Goal: Task Accomplishment & Management: Use online tool/utility

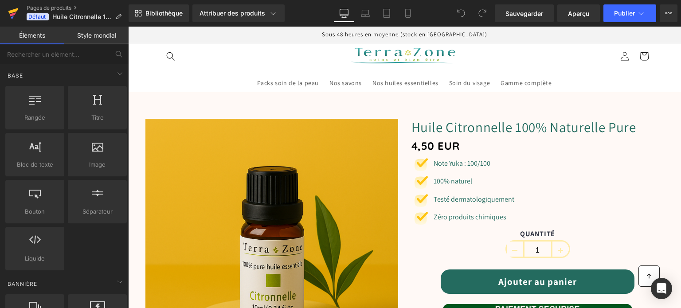
click at [11, 13] on icon at bounding box center [13, 11] width 10 height 6
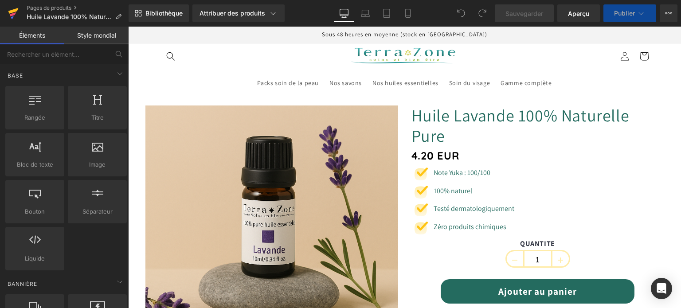
click at [16, 11] on icon at bounding box center [13, 11] width 10 height 6
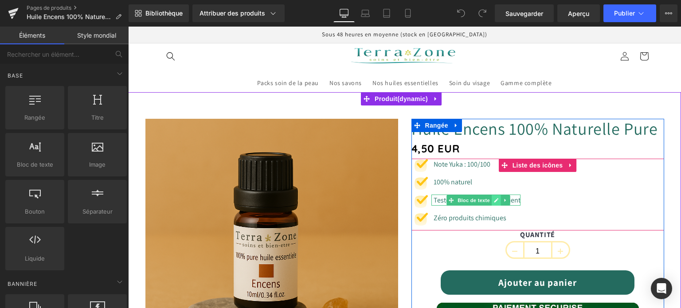
click at [493, 203] on icon at bounding box center [495, 200] width 5 height 5
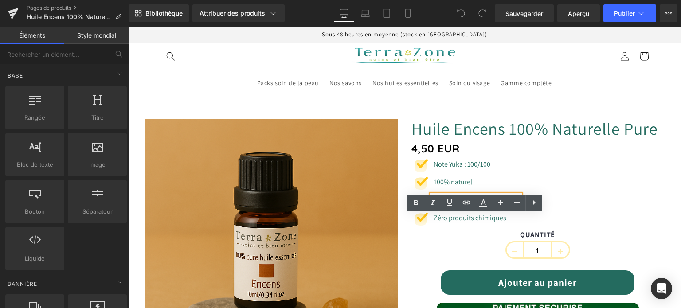
click at [454, 205] on font "Testeur dermatologiquement" at bounding box center [477, 200] width 87 height 9
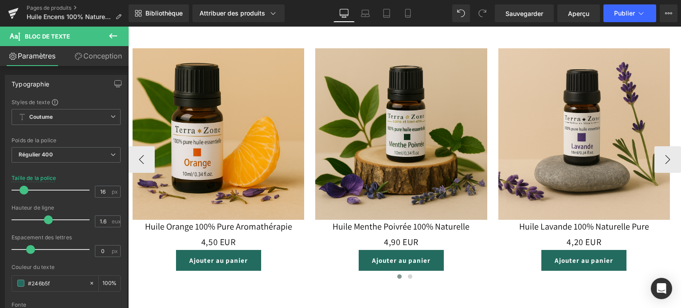
scroll to position [1773, 0]
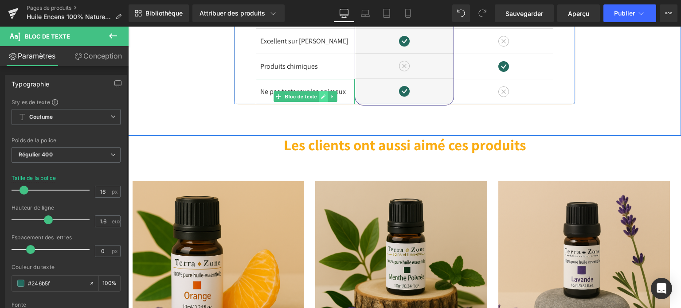
click at [321, 99] on icon at bounding box center [323, 96] width 5 height 5
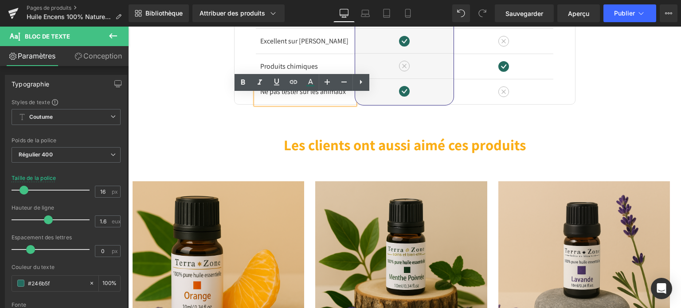
click at [298, 96] on font "Ne pas tester sur les animaux" at bounding box center [303, 91] width 86 height 9
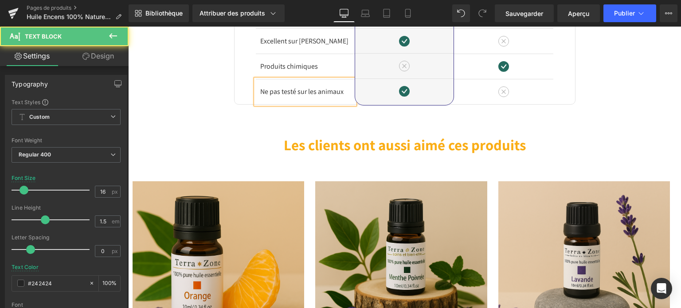
click at [278, 96] on font "Ne pas testé sur les animaux" at bounding box center [301, 91] width 83 height 9
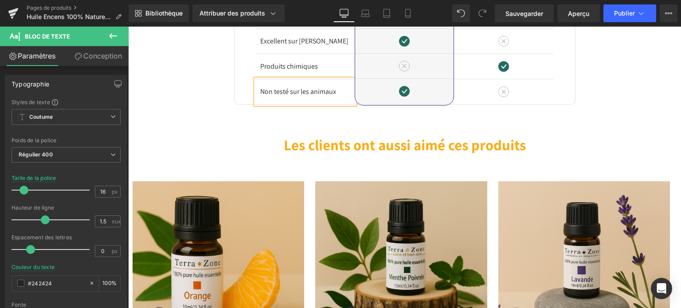
click at [340, 136] on div "Image Différences Titre Rangée Produits naturels Bloc de texte Odeur apaisante …" at bounding box center [404, 6] width 553 height 258
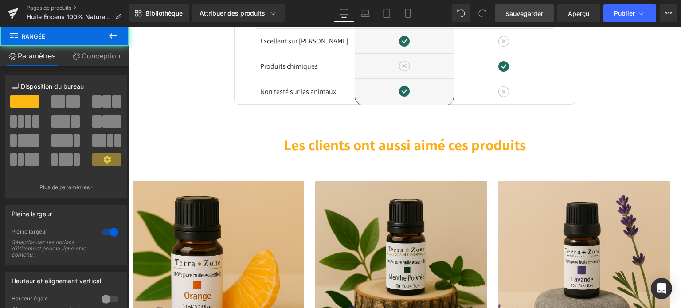
drag, startPoint x: 515, startPoint y: 22, endPoint x: 383, endPoint y: 41, distance: 133.5
click at [515, 22] on link "Sauvegarder" at bounding box center [524, 13] width 59 height 18
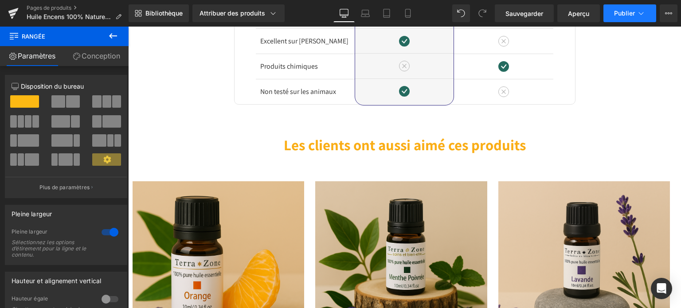
click at [626, 17] on button "Publier" at bounding box center [629, 13] width 53 height 18
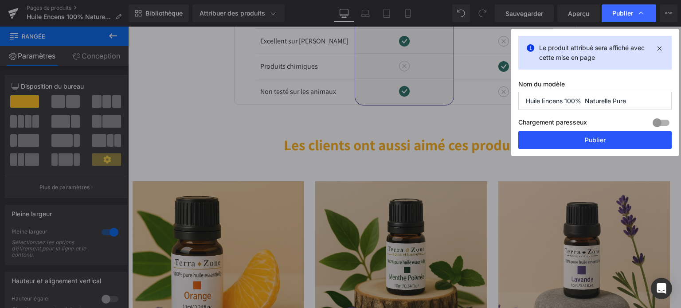
click at [578, 141] on button "Publier" at bounding box center [594, 140] width 153 height 18
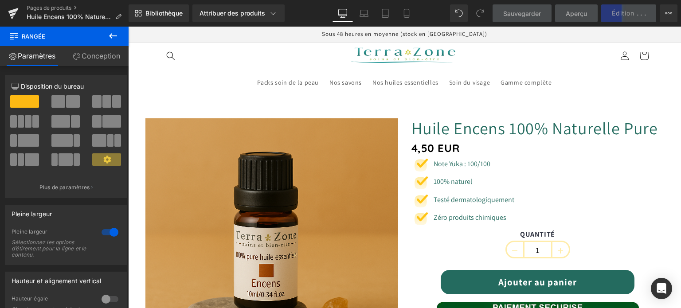
scroll to position [0, 0]
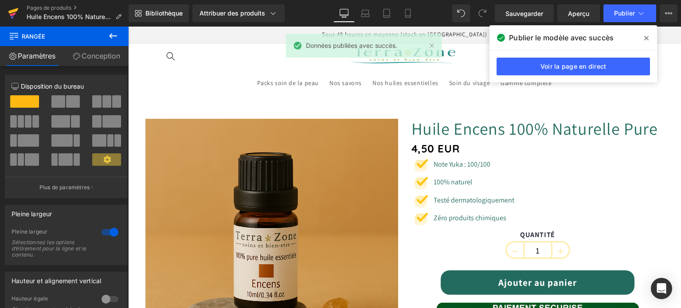
click at [14, 11] on icon at bounding box center [13, 11] width 10 height 6
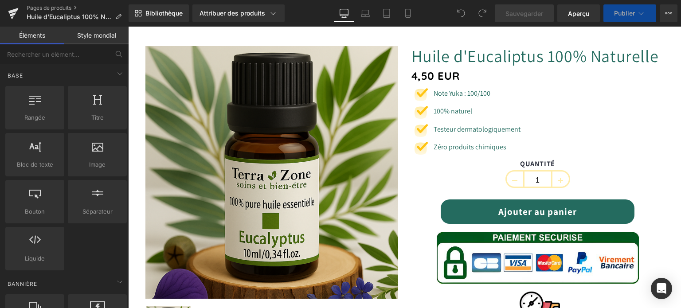
scroll to position [89, 0]
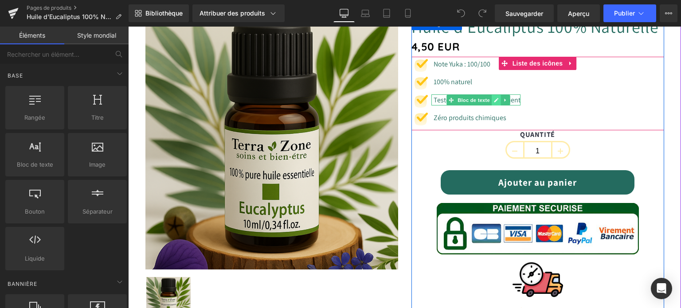
click at [494, 102] on icon at bounding box center [496, 100] width 4 height 4
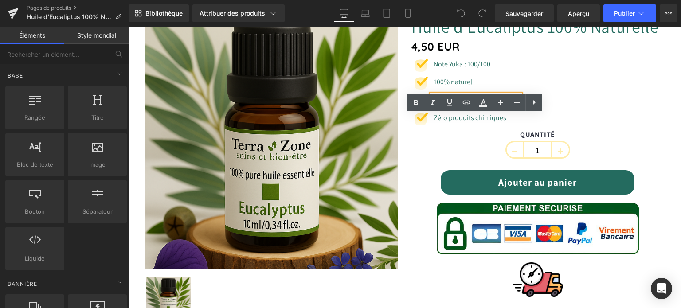
click at [453, 105] on font "Testeur dermatologiquement" at bounding box center [477, 99] width 87 height 9
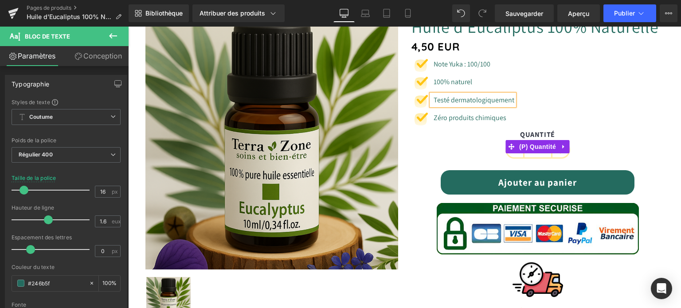
click at [419, 161] on div "QUANTITÉ 1" at bounding box center [537, 146] width 253 height 33
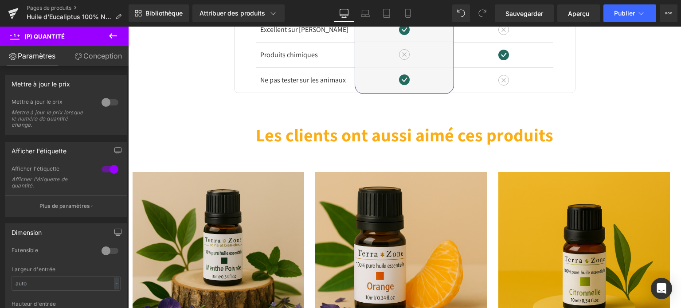
scroll to position [1640, 0]
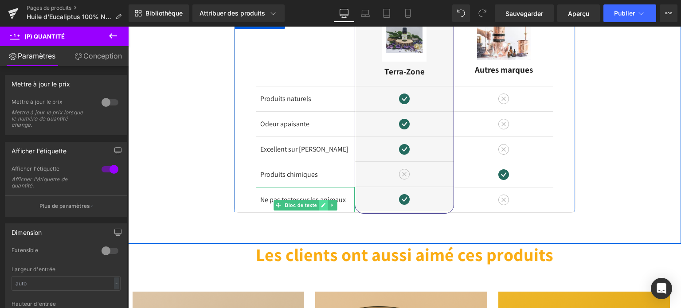
click at [321, 207] on icon at bounding box center [323, 205] width 4 height 4
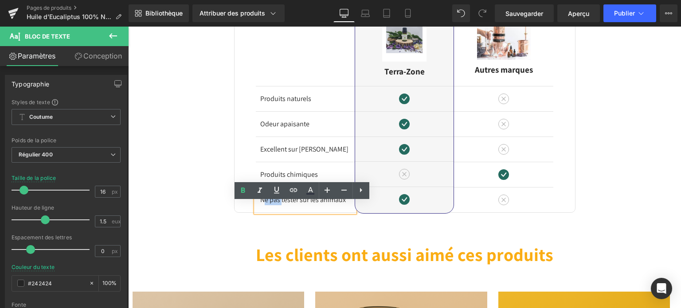
drag, startPoint x: 281, startPoint y: 214, endPoint x: 261, endPoint y: 219, distance: 20.5
click at [261, 204] on font "Ne pas tester sur les animaux" at bounding box center [303, 199] width 86 height 9
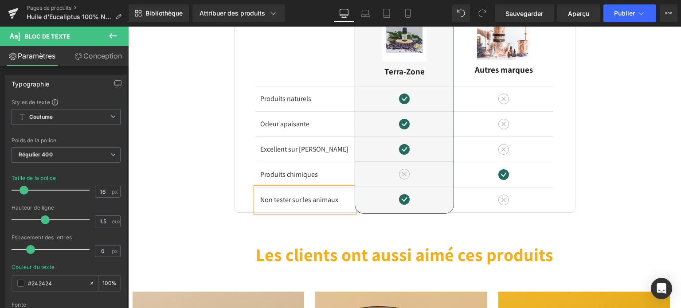
click at [289, 204] on font "Non tester sur les animaux" at bounding box center [299, 199] width 78 height 9
click at [185, 189] on div "Image Différences Titre Rangée Produits naturels Bloc de texte Odeur apaisante …" at bounding box center [404, 98] width 553 height 227
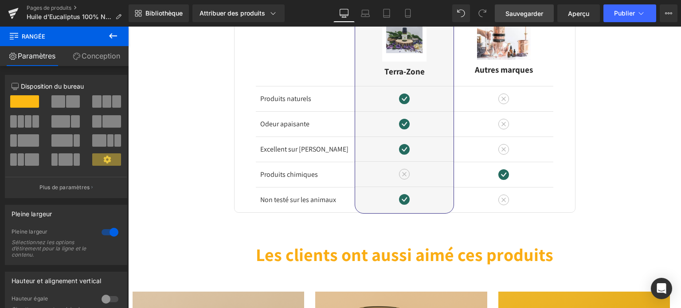
click at [524, 18] on link "Sauvegarder" at bounding box center [524, 13] width 59 height 18
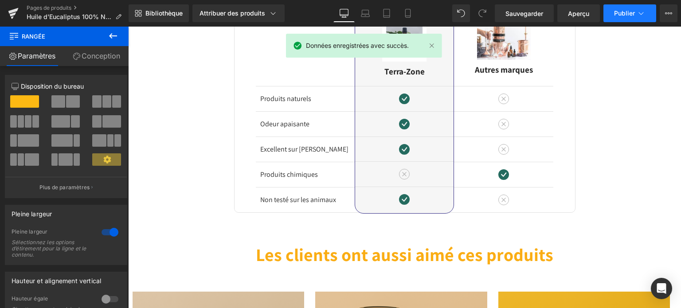
click at [619, 18] on button "Publier" at bounding box center [629, 13] width 53 height 18
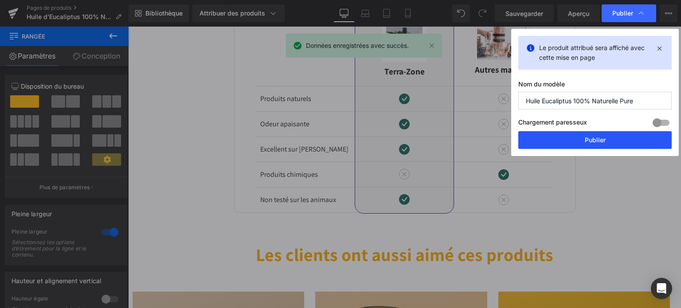
drag, startPoint x: 595, startPoint y: 134, endPoint x: 344, endPoint y: 69, distance: 259.7
click at [595, 134] on button "Publier" at bounding box center [594, 140] width 153 height 18
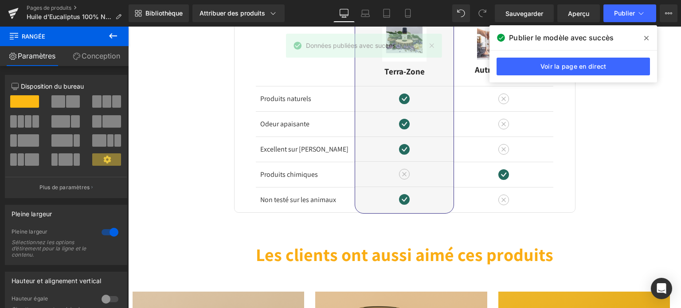
click at [647, 39] on icon at bounding box center [646, 38] width 4 height 7
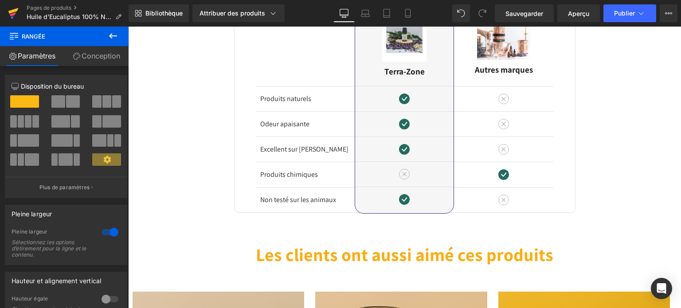
click at [12, 12] on icon at bounding box center [13, 13] width 11 height 22
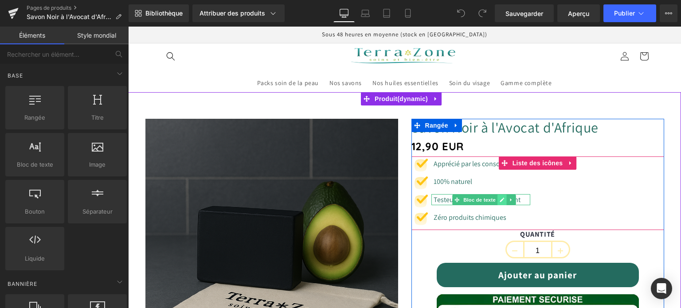
click at [500, 200] on icon at bounding box center [502, 200] width 4 height 4
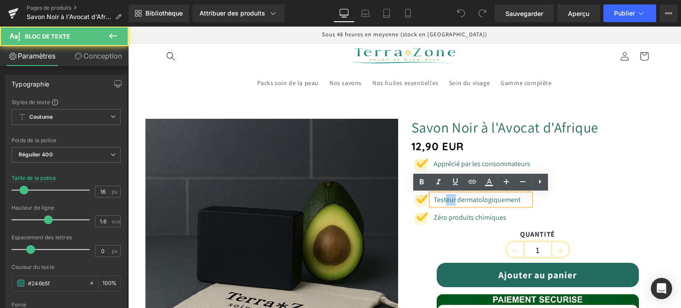
drag, startPoint x: 453, startPoint y: 199, endPoint x: 443, endPoint y: 200, distance: 9.5
click at [443, 200] on font "Testeur dermatologiquement" at bounding box center [477, 199] width 87 height 9
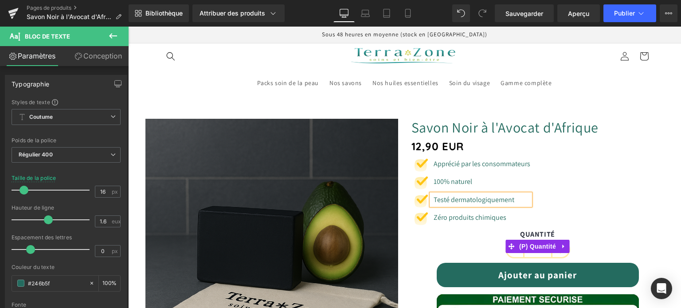
click at [435, 239] on label "QUANTITÉ" at bounding box center [537, 235] width 253 height 11
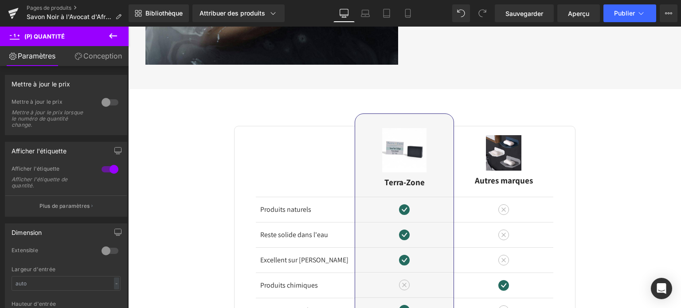
scroll to position [1640, 0]
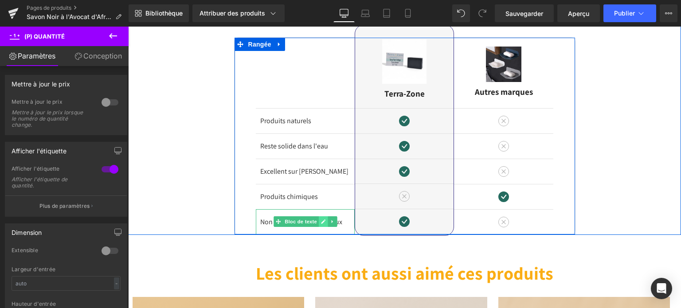
click at [321, 219] on icon at bounding box center [323, 221] width 5 height 5
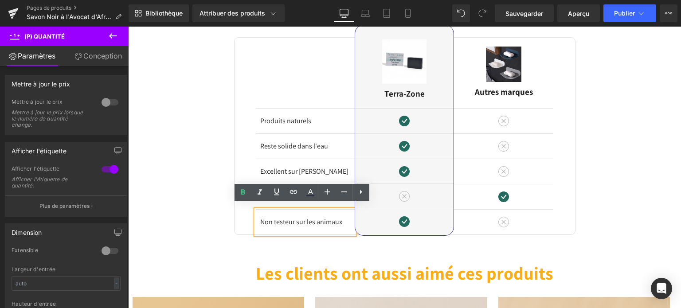
click at [293, 217] on font "Non testeur sur les animaux" at bounding box center [301, 221] width 82 height 9
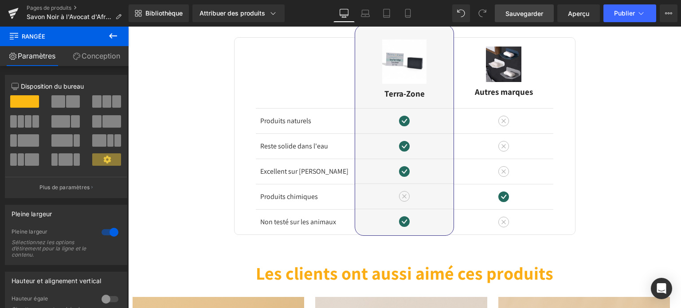
click at [514, 17] on span "Sauvegarder" at bounding box center [524, 13] width 38 height 9
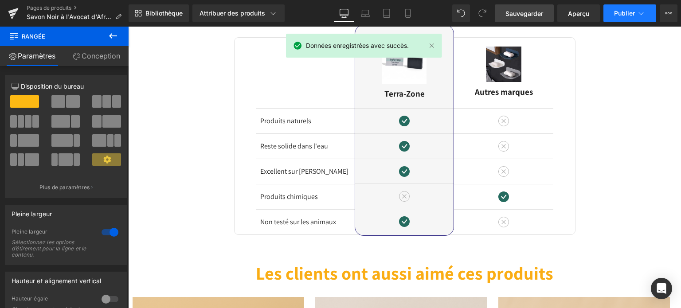
click at [614, 12] on font "Publier" at bounding box center [624, 13] width 21 height 8
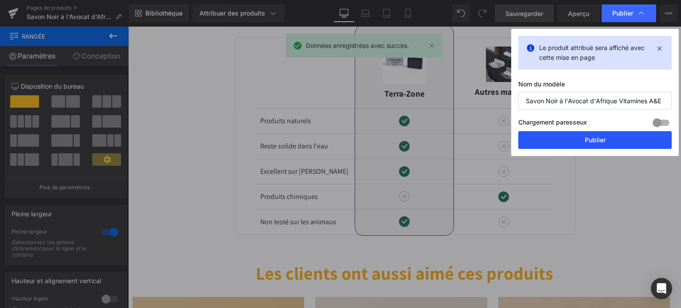
click at [617, 140] on button "Publier" at bounding box center [594, 140] width 153 height 18
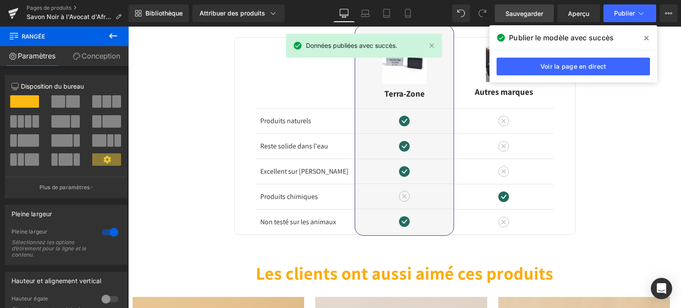
click at [649, 36] on span at bounding box center [646, 38] width 14 height 14
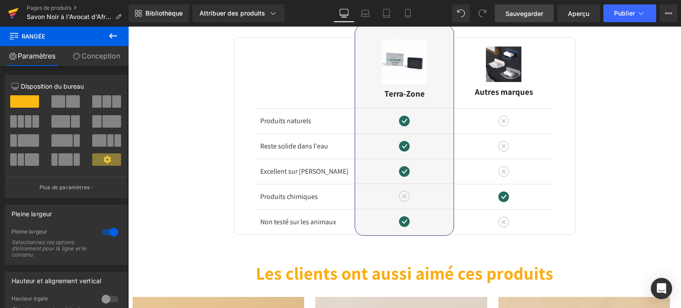
click at [16, 14] on icon at bounding box center [13, 13] width 11 height 22
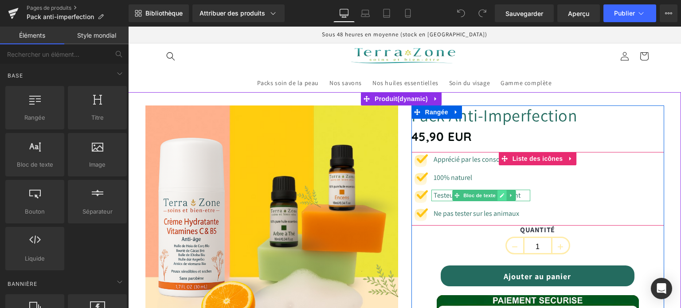
click at [500, 195] on icon at bounding box center [502, 195] width 4 height 4
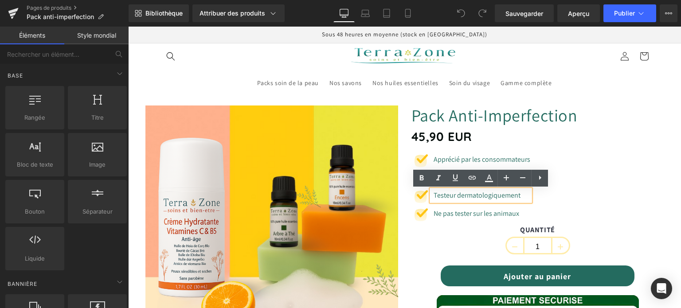
click at [452, 196] on font "Testeur dermatologiquement" at bounding box center [477, 195] width 87 height 9
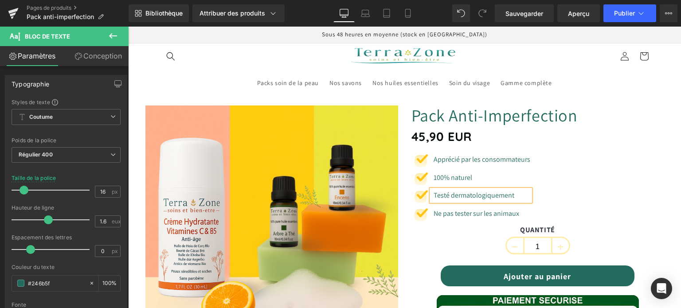
click at [442, 240] on div "QUANTITÉ 1" at bounding box center [537, 242] width 253 height 33
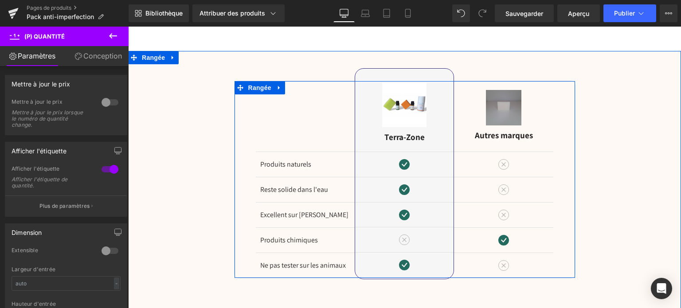
scroll to position [1330, 0]
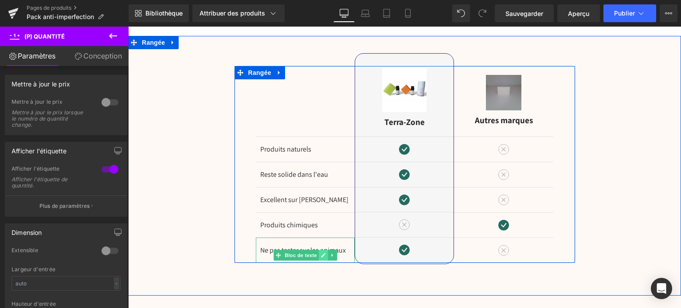
click at [321, 253] on icon at bounding box center [323, 255] width 5 height 5
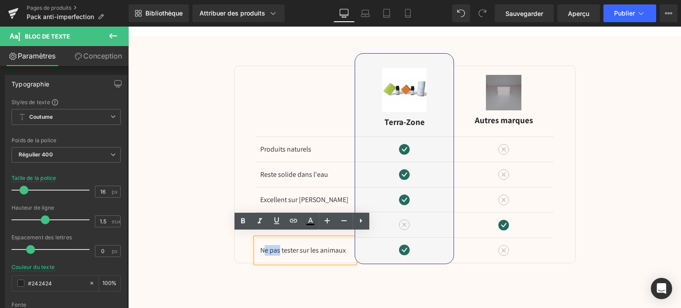
drag, startPoint x: 279, startPoint y: 245, endPoint x: 261, endPoint y: 246, distance: 18.2
click at [261, 246] on font "Ne pas tester sur les animaux" at bounding box center [303, 250] width 86 height 9
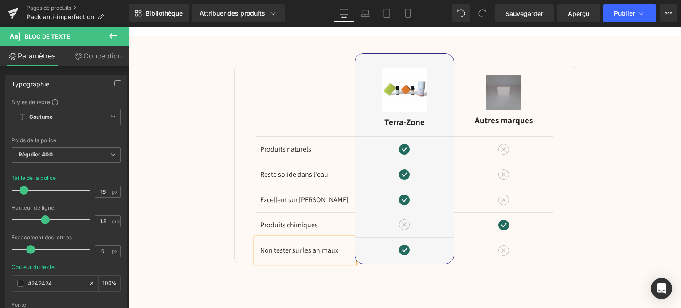
click at [287, 246] on font "Non tester sur les animaux" at bounding box center [299, 250] width 78 height 9
click at [285, 273] on div "Image Différences Titre Rangée Produits naturels Bloc de texte Reste solide dan…" at bounding box center [404, 166] width 553 height 260
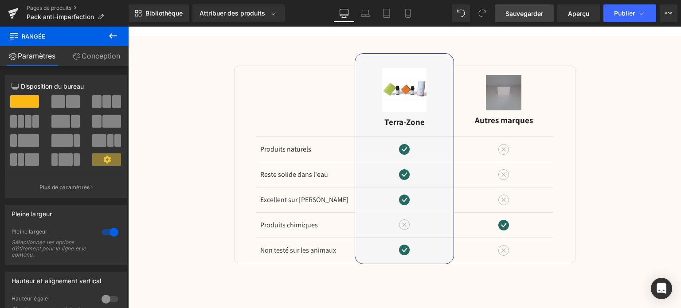
click at [532, 12] on font "Sauvegarder" at bounding box center [524, 14] width 38 height 8
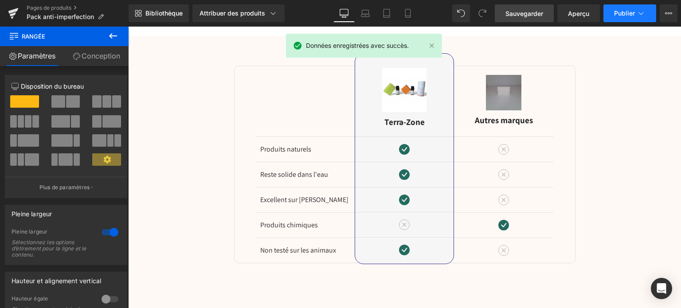
click at [632, 11] on font "Publier" at bounding box center [624, 13] width 21 height 8
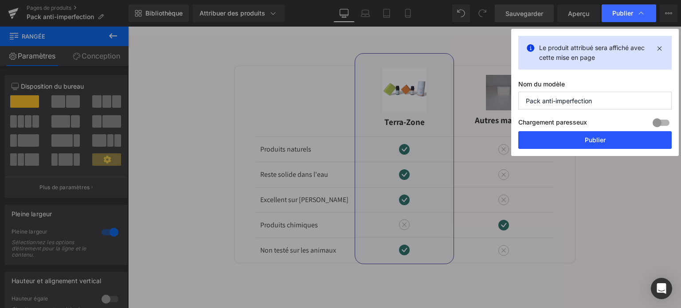
click at [568, 143] on button "Publier" at bounding box center [594, 140] width 153 height 18
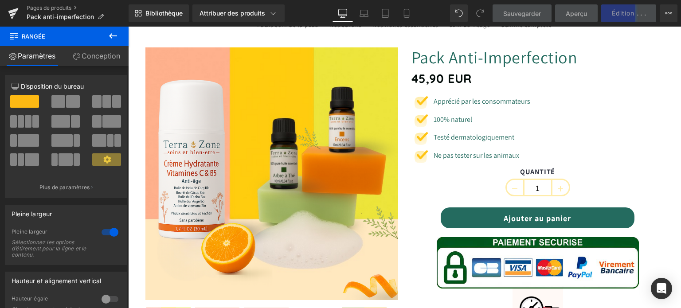
scroll to position [0, 0]
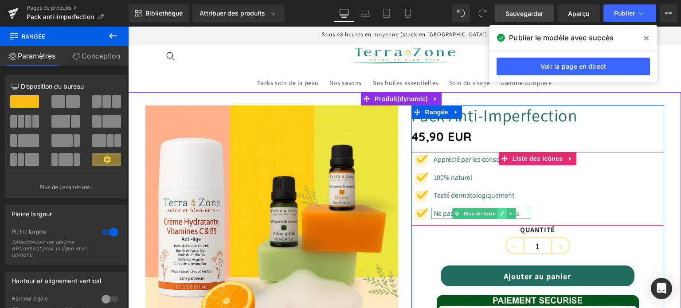
click at [497, 211] on link at bounding box center [501, 213] width 9 height 11
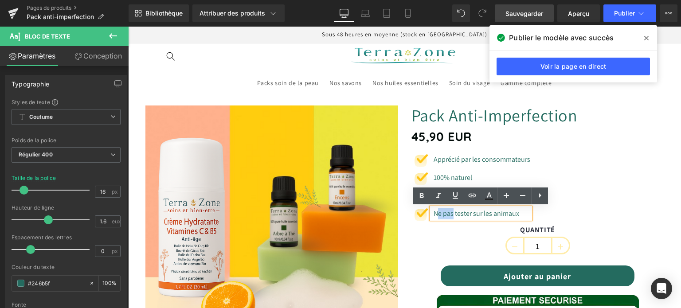
drag, startPoint x: 452, startPoint y: 214, endPoint x: 434, endPoint y: 212, distance: 17.8
click at [436, 213] on font "Ne pas tester sur les animaux" at bounding box center [477, 213] width 86 height 9
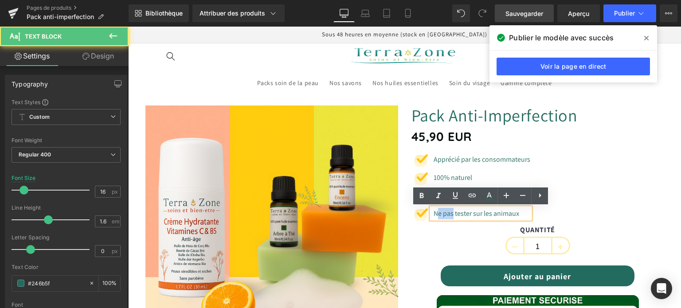
click at [434, 212] on font "Ne pas tester sur les animaux" at bounding box center [477, 213] width 86 height 9
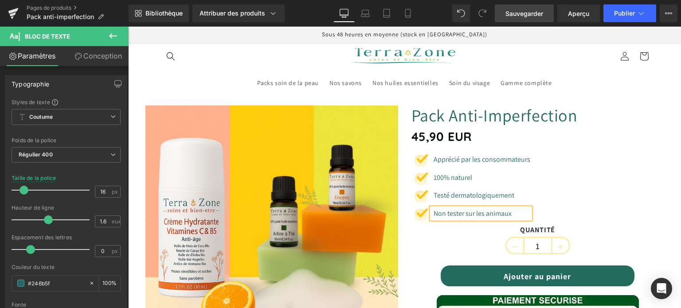
click at [461, 211] on font "Non tester sur les animaux" at bounding box center [473, 213] width 78 height 9
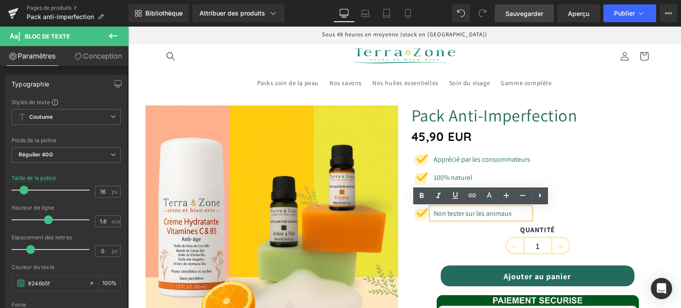
click at [461, 214] on font "Non tester sur les animaux" at bounding box center [473, 213] width 78 height 9
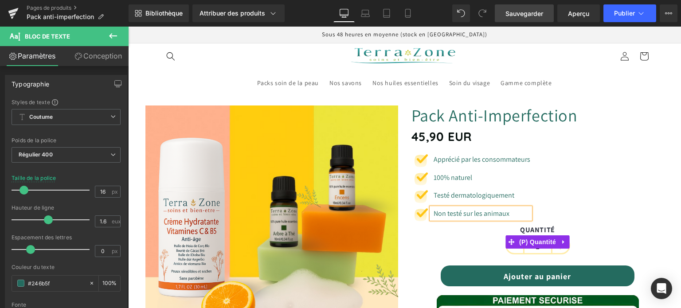
click at [466, 238] on div "QUANTITÉ 1" at bounding box center [537, 242] width 253 height 33
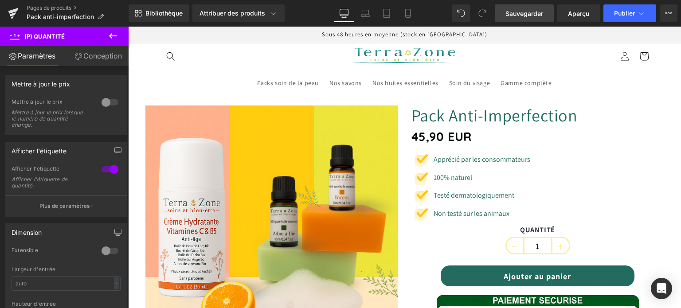
click at [519, 12] on font "Sauvegarder" at bounding box center [524, 14] width 38 height 8
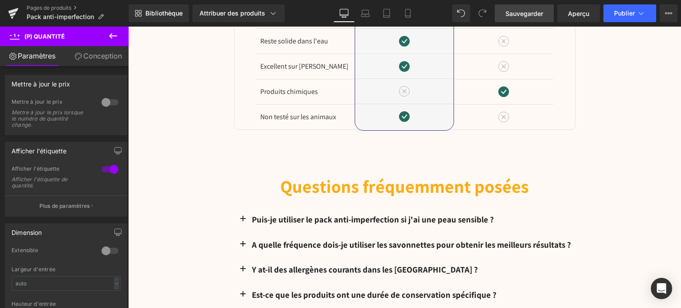
scroll to position [1507, 0]
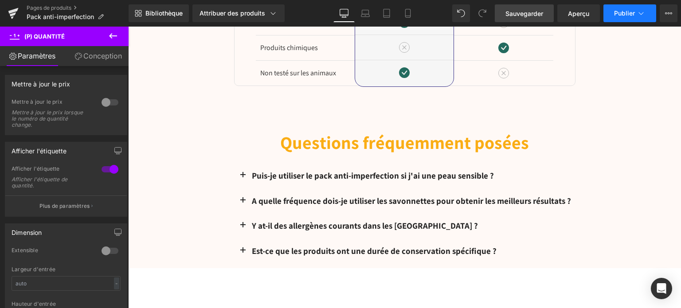
click at [626, 19] on button "Publier" at bounding box center [629, 13] width 53 height 18
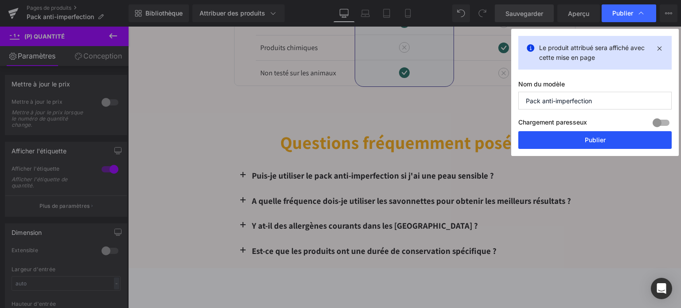
click at [571, 141] on button "Publier" at bounding box center [594, 140] width 153 height 18
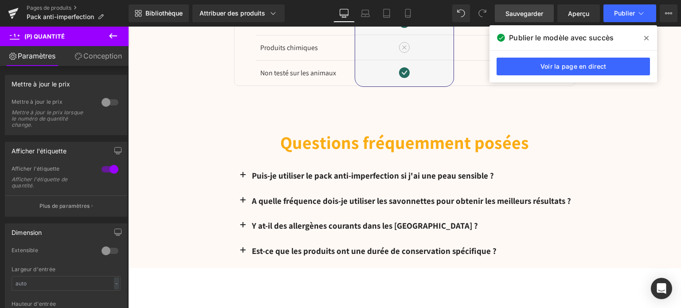
click at [641, 39] on span at bounding box center [646, 38] width 14 height 14
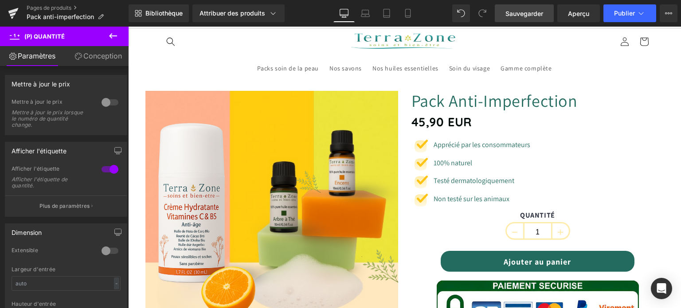
scroll to position [0, 0]
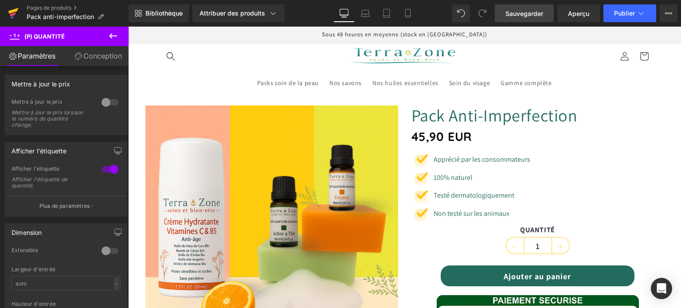
click at [18, 11] on icon at bounding box center [13, 13] width 11 height 22
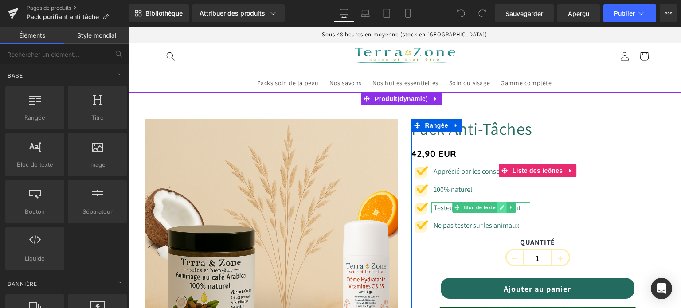
click at [500, 208] on icon at bounding box center [502, 208] width 4 height 4
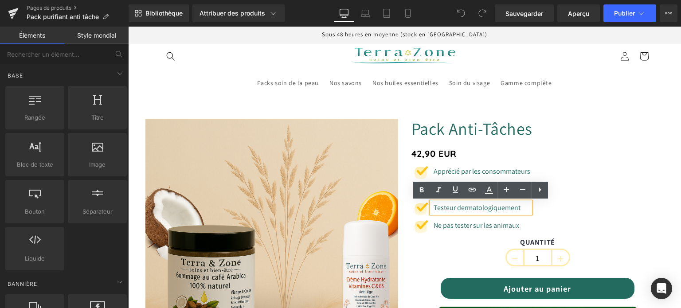
click at [453, 207] on font "Testeur dermatologiquement" at bounding box center [477, 207] width 87 height 9
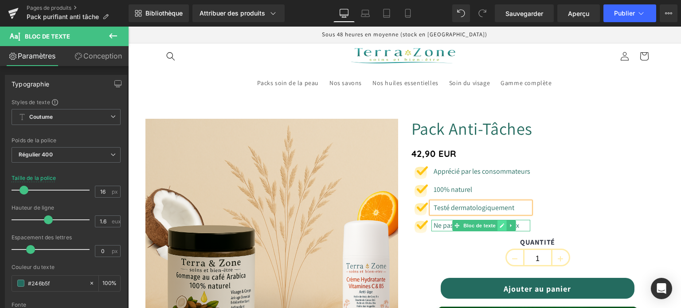
click at [500, 227] on icon at bounding box center [502, 225] width 5 height 5
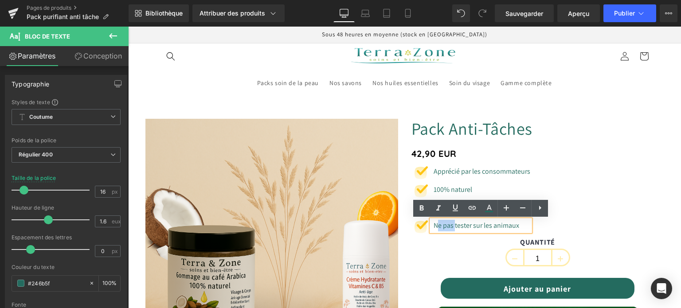
drag, startPoint x: 454, startPoint y: 228, endPoint x: 435, endPoint y: 224, distance: 19.0
click at [435, 224] on font "Ne pas tester sur les animaux" at bounding box center [477, 225] width 86 height 9
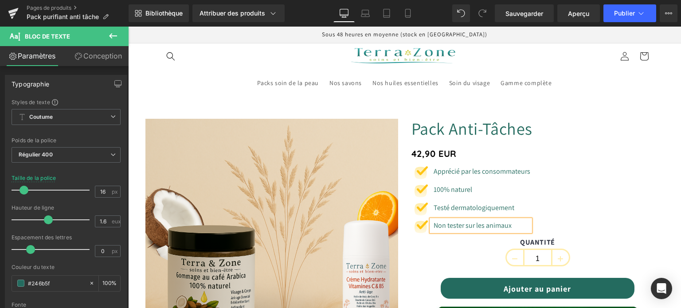
click at [461, 226] on font "Non tester sur les animaux" at bounding box center [473, 225] width 78 height 9
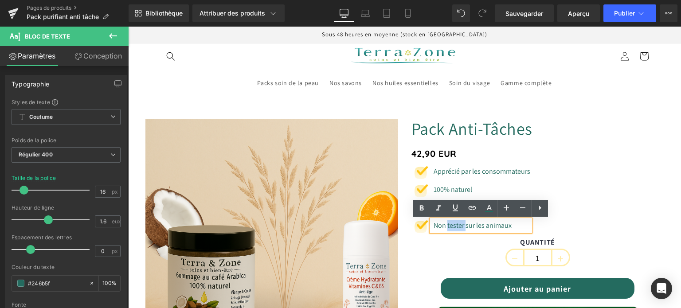
click at [461, 226] on font "Non tester sur les animaux" at bounding box center [473, 225] width 78 height 9
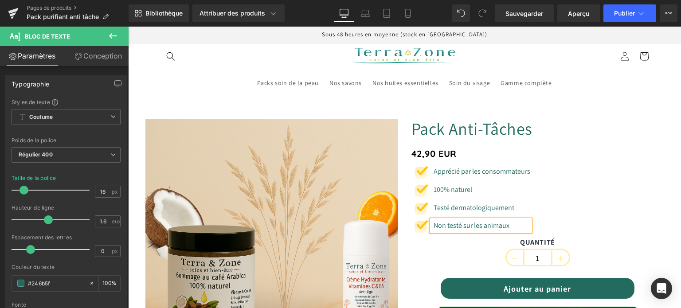
click at [423, 248] on div "QUANTITÉ 1" at bounding box center [537, 254] width 253 height 33
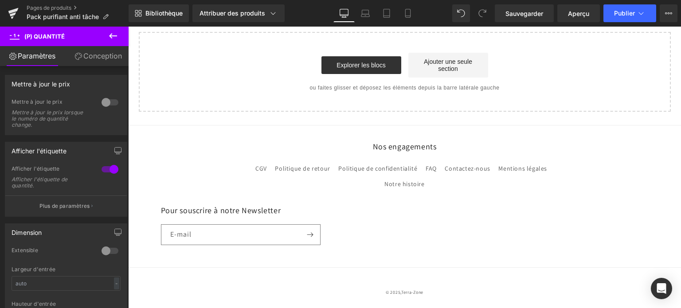
scroll to position [1312, 0]
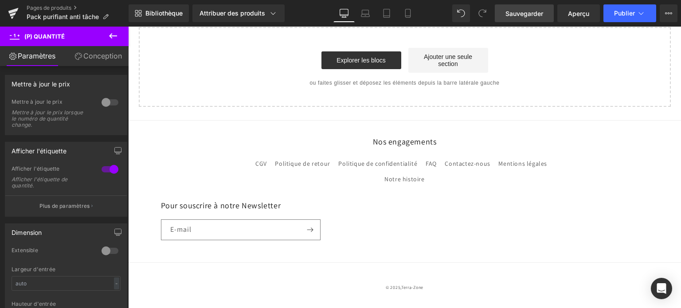
click at [516, 12] on font "Sauvegarder" at bounding box center [524, 14] width 38 height 8
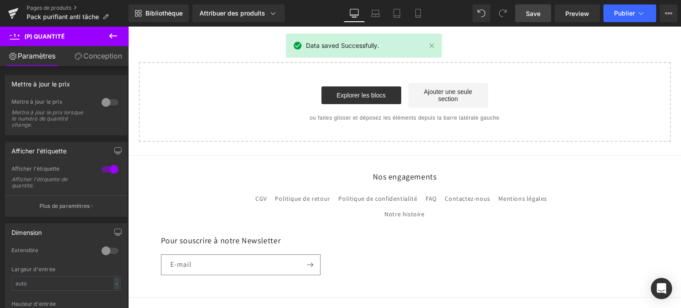
scroll to position [1179, 0]
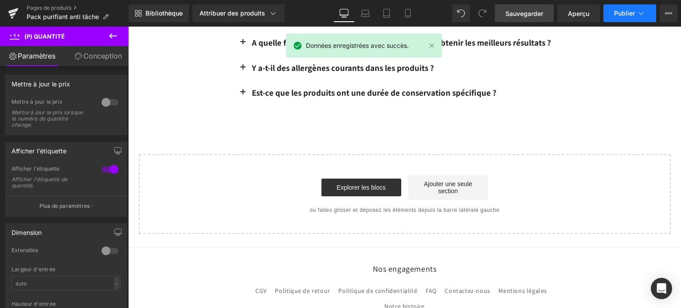
click at [633, 14] on font "Publier" at bounding box center [624, 13] width 21 height 8
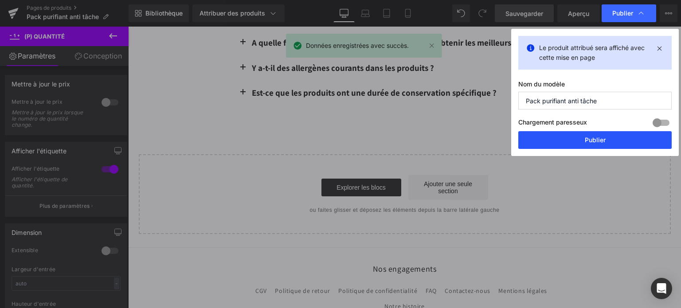
click at [612, 138] on button "Publier" at bounding box center [594, 140] width 153 height 18
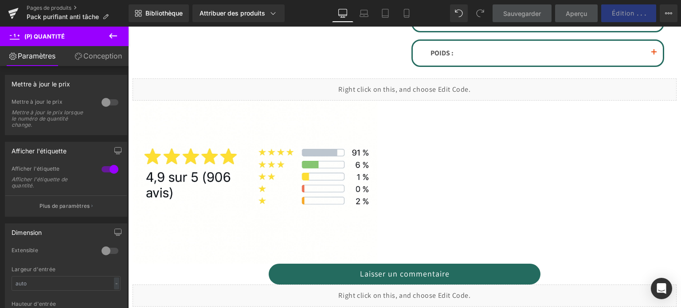
scroll to position [248, 0]
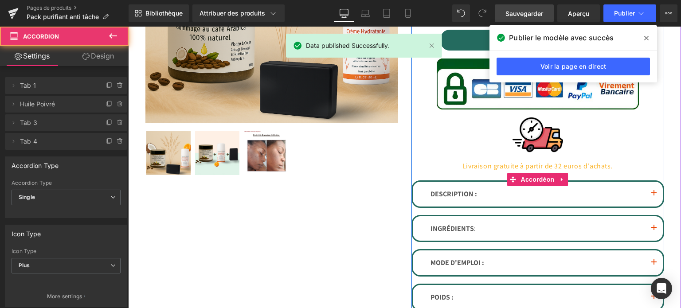
click at [651, 189] on button "button" at bounding box center [654, 194] width 18 height 25
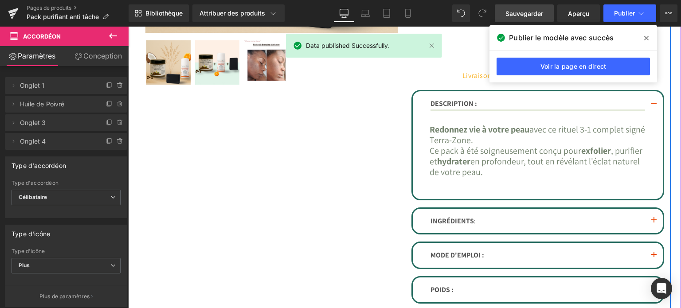
scroll to position [426, 0]
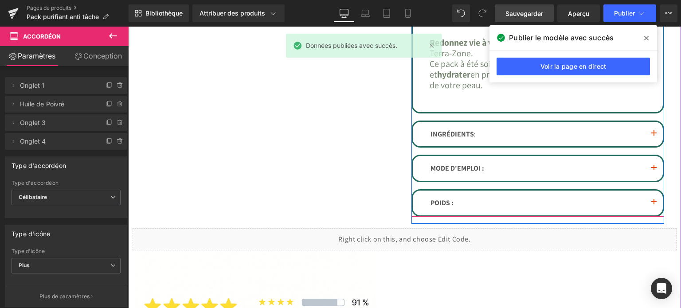
click at [646, 134] on button "button" at bounding box center [654, 134] width 18 height 25
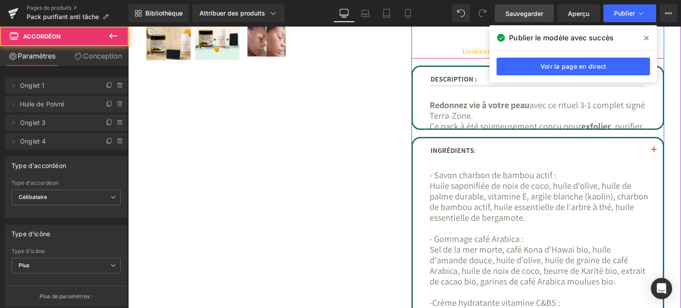
scroll to position [344, 0]
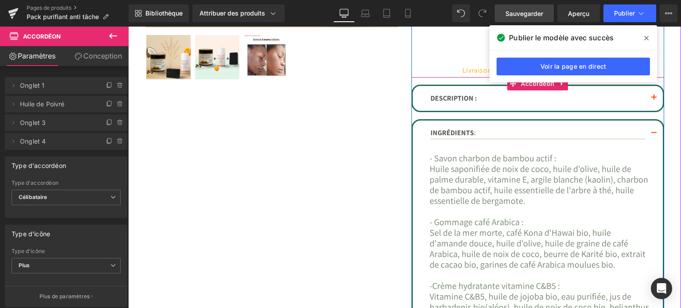
click at [650, 133] on button "button" at bounding box center [654, 134] width 18 height 26
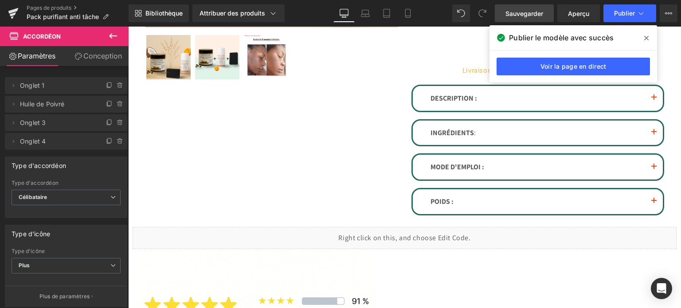
click at [644, 36] on span at bounding box center [646, 38] width 14 height 14
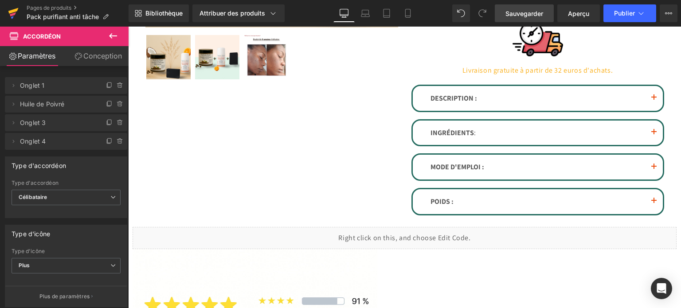
click at [8, 10] on icon at bounding box center [13, 13] width 11 height 22
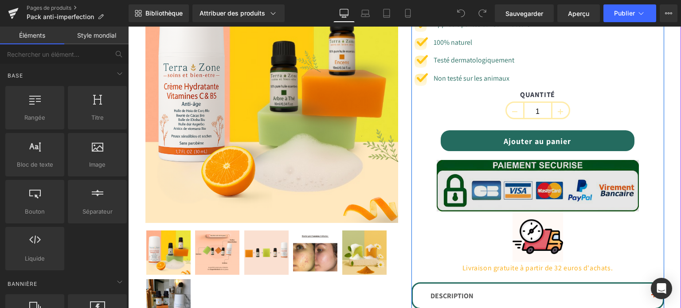
scroll to position [266, 0]
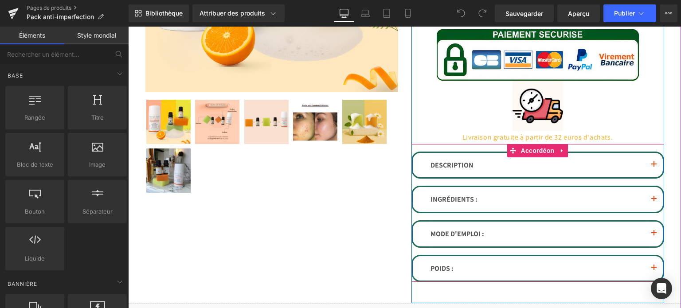
click at [654, 167] on span "button" at bounding box center [654, 167] width 0 height 0
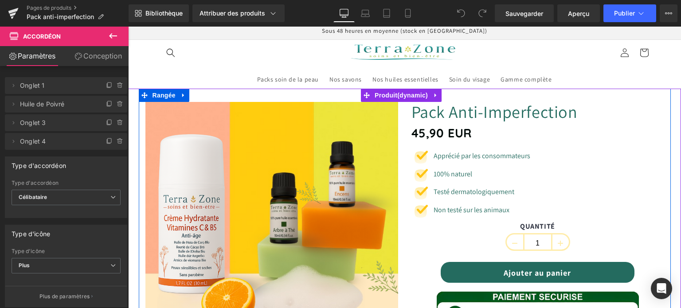
scroll to position [0, 0]
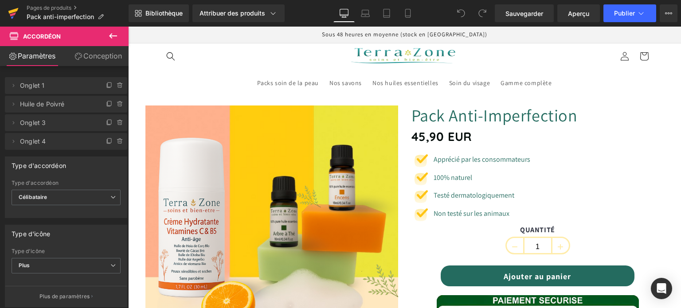
click at [12, 11] on icon at bounding box center [13, 11] width 10 height 6
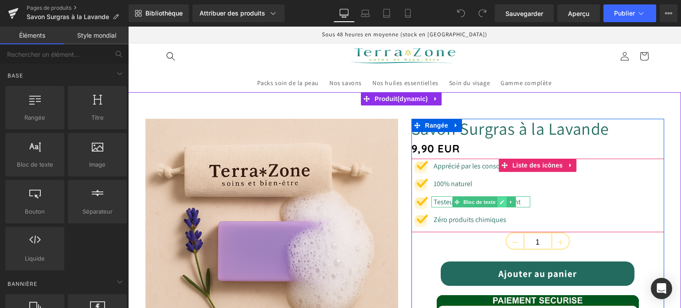
click at [497, 204] on link at bounding box center [501, 202] width 9 height 11
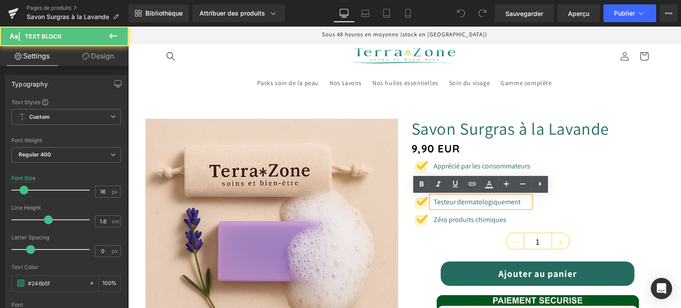
click at [452, 203] on font "Testeur dermatologiquement" at bounding box center [477, 201] width 87 height 9
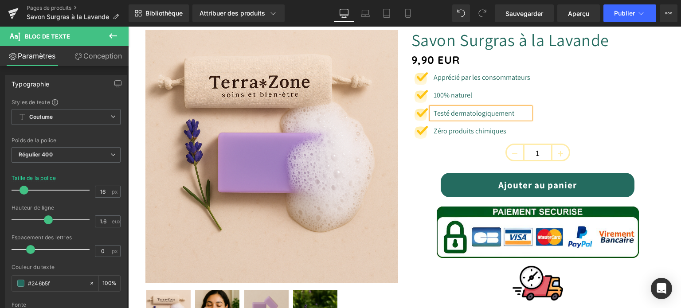
click at [432, 178] on div "Ajouter au panier (P) Bouton Panier Rangée" at bounding box center [537, 186] width 253 height 41
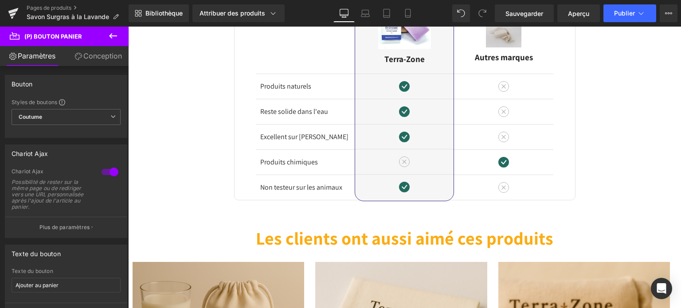
scroll to position [1330, 0]
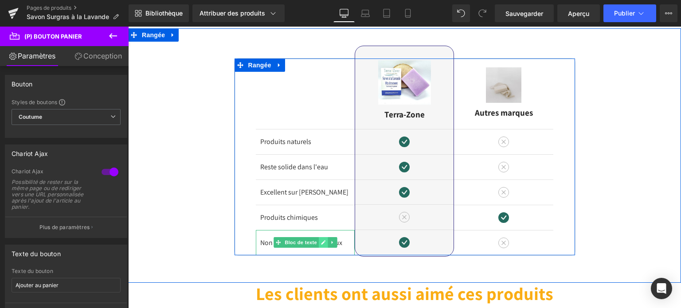
click at [321, 240] on icon at bounding box center [323, 242] width 4 height 4
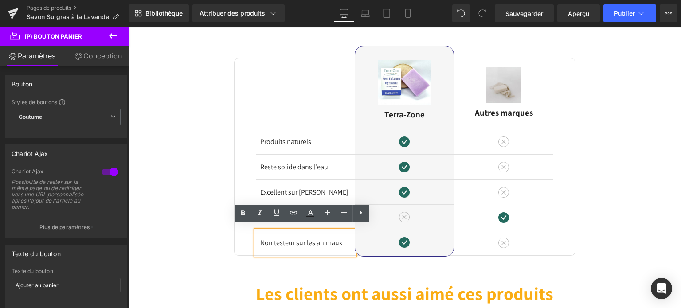
click at [293, 238] on font "Non testeur sur les animaux" at bounding box center [301, 242] width 82 height 9
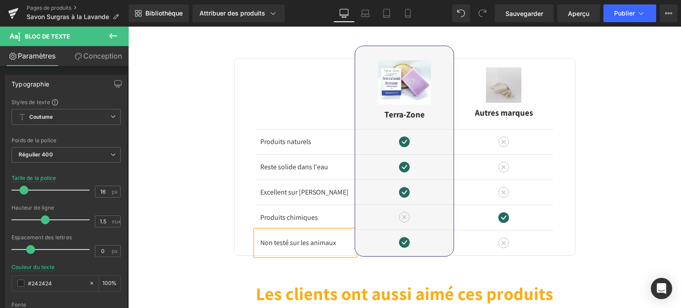
click at [199, 236] on div "Image Différences Titre Rangée Produits naturels Bloc de texte Reste solide dan…" at bounding box center [404, 141] width 553 height 227
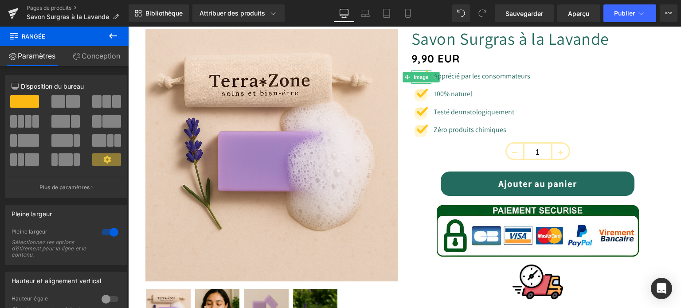
scroll to position [89, 0]
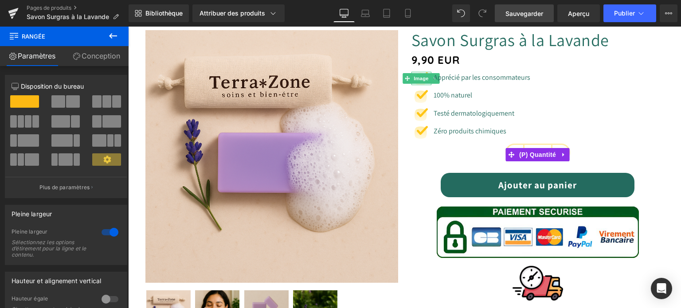
click at [537, 10] on font "Sauvegarder" at bounding box center [524, 14] width 38 height 8
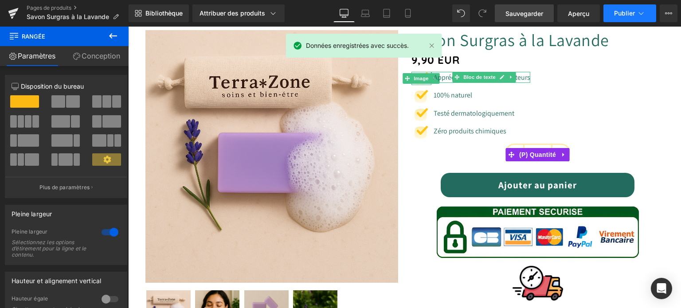
click at [620, 21] on button "Publier" at bounding box center [629, 13] width 53 height 18
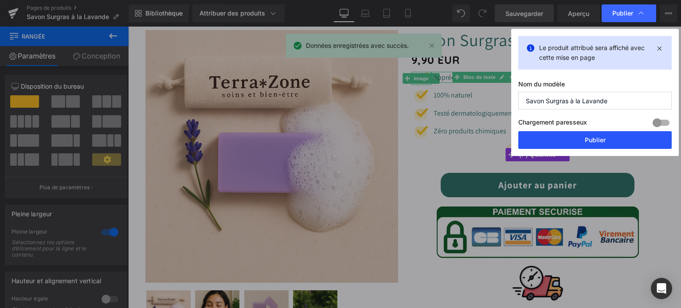
drag, startPoint x: 590, startPoint y: 138, endPoint x: 402, endPoint y: 78, distance: 197.6
click at [590, 138] on font "Publier" at bounding box center [595, 140] width 21 height 8
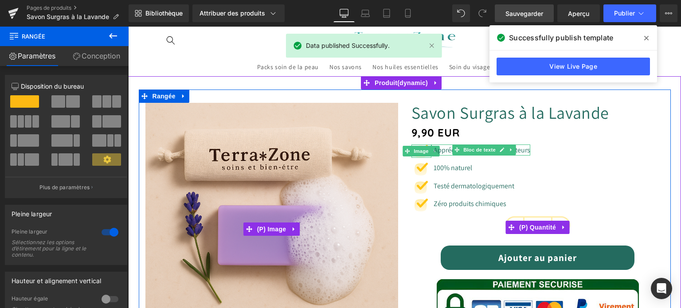
scroll to position [0, 0]
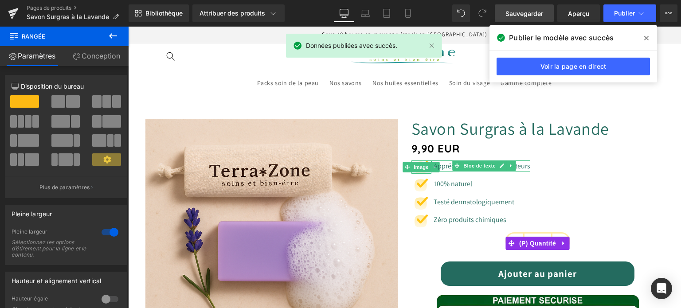
click at [649, 37] on span at bounding box center [646, 38] width 14 height 14
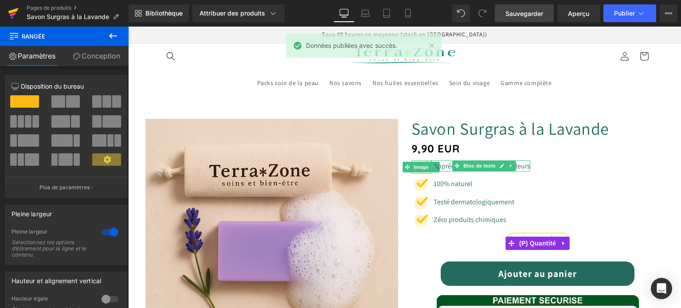
click at [14, 12] on icon at bounding box center [13, 11] width 10 height 6
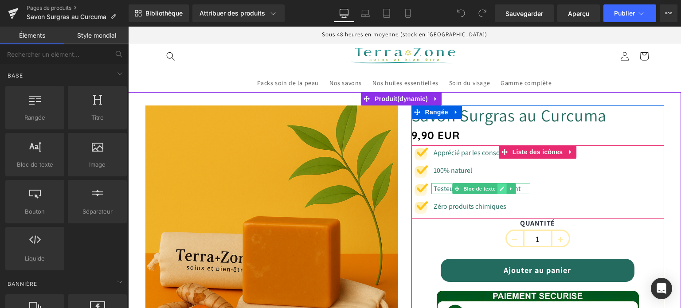
click at [497, 188] on link at bounding box center [501, 189] width 9 height 11
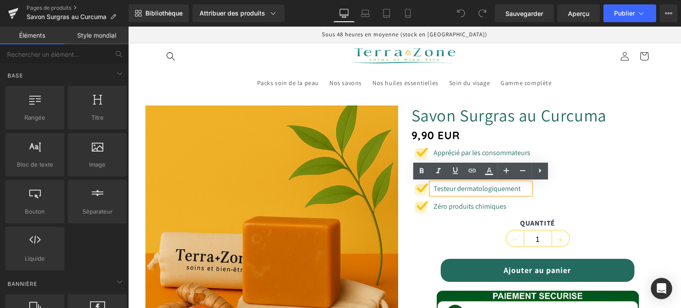
click at [453, 189] on font "Testeur dermatologiquement" at bounding box center [477, 188] width 87 height 9
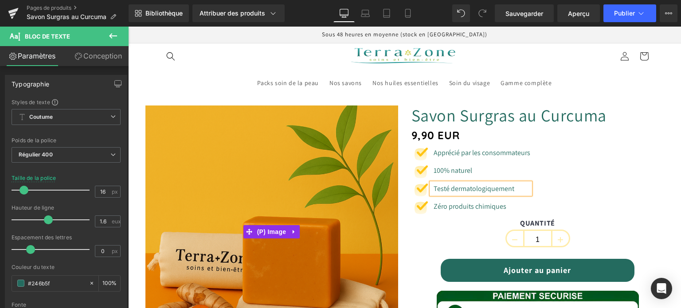
click at [420, 229] on label "QUANTITÉ" at bounding box center [537, 224] width 253 height 11
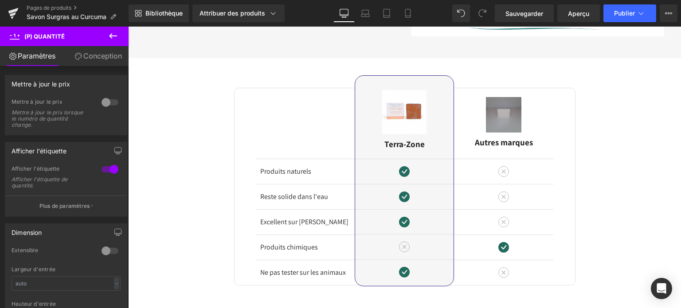
scroll to position [1685, 0]
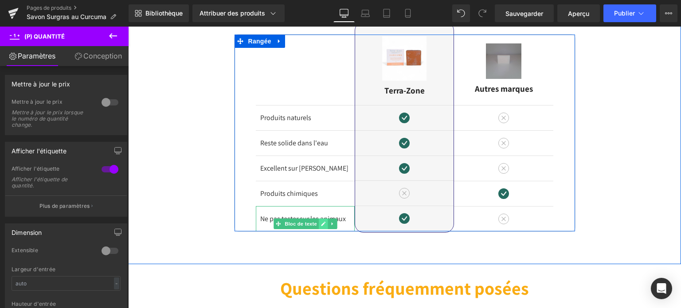
click at [321, 221] on icon at bounding box center [323, 223] width 5 height 5
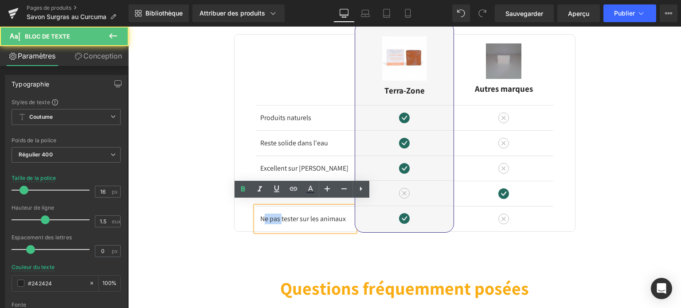
drag, startPoint x: 280, startPoint y: 214, endPoint x: 262, endPoint y: 215, distance: 18.7
click at [262, 215] on font "Ne pas tester sur les animaux" at bounding box center [303, 218] width 86 height 9
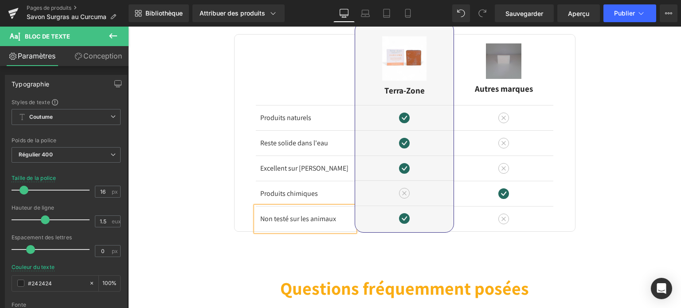
click at [253, 236] on div "Image Différences Titre Rangée Produits naturels Bloc de texte Reste solide dan…" at bounding box center [404, 134] width 553 height 260
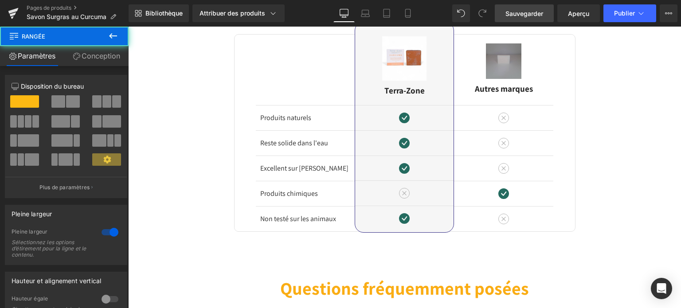
click at [521, 7] on link "Sauvegarder" at bounding box center [524, 13] width 59 height 18
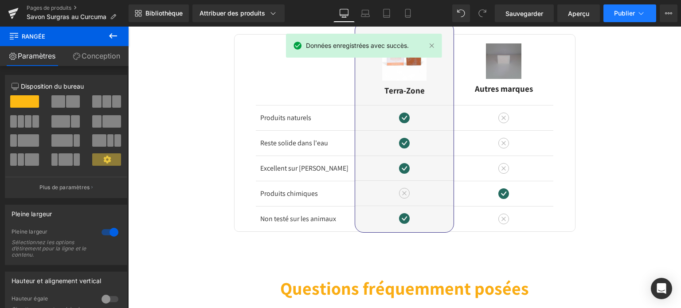
click at [619, 13] on font "Publier" at bounding box center [624, 13] width 21 height 8
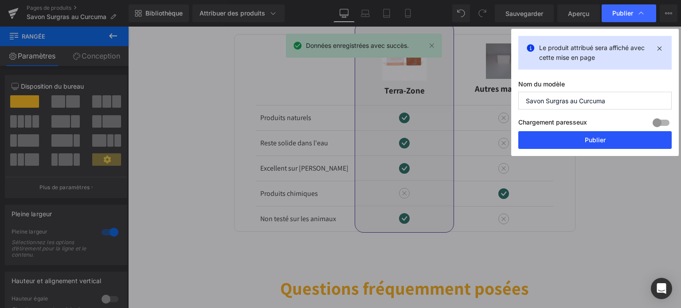
click at [581, 137] on button "Publier" at bounding box center [594, 140] width 153 height 18
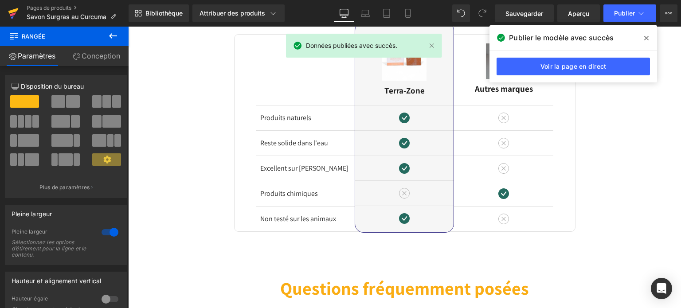
click at [12, 9] on icon at bounding box center [13, 13] width 11 height 22
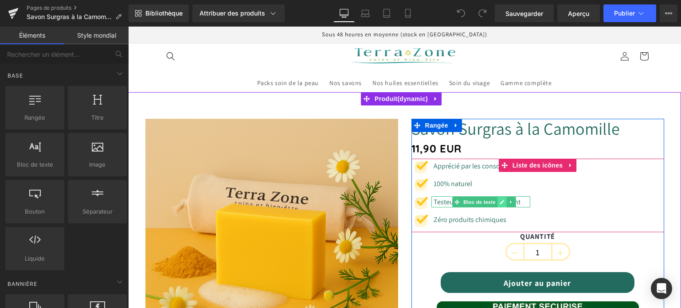
click at [500, 203] on icon at bounding box center [502, 201] width 5 height 5
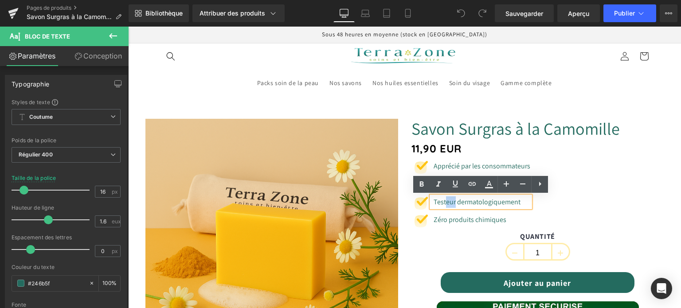
click at [443, 201] on font "Testeur dermatologiquement" at bounding box center [477, 201] width 87 height 9
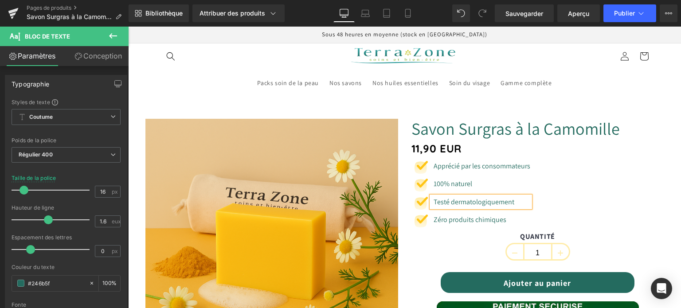
click at [422, 245] on div "QUANTITÉ 1" at bounding box center [537, 248] width 253 height 33
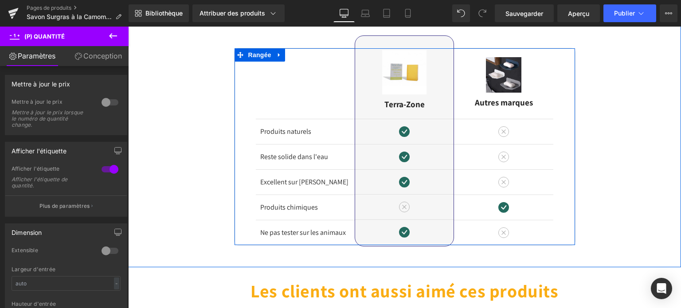
scroll to position [1685, 0]
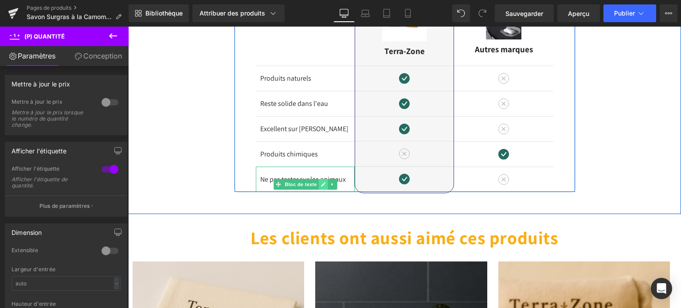
click at [321, 183] on icon at bounding box center [323, 185] width 4 height 4
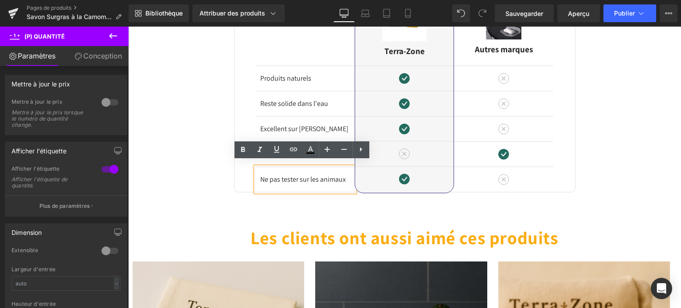
click at [296, 175] on font "Ne pas tester sur les animaux" at bounding box center [303, 179] width 86 height 9
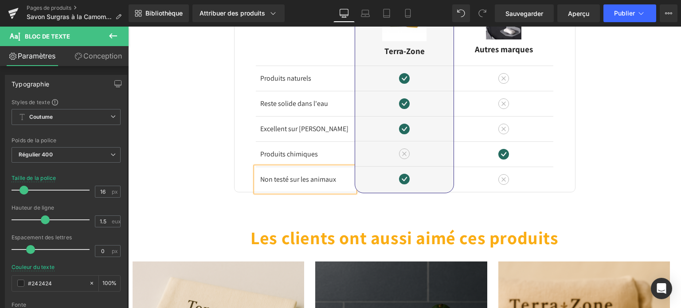
click at [218, 168] on div "Image Différences Titre Rangée Produits naturels Bloc de texte Reste solide dan…" at bounding box center [404, 78] width 553 height 227
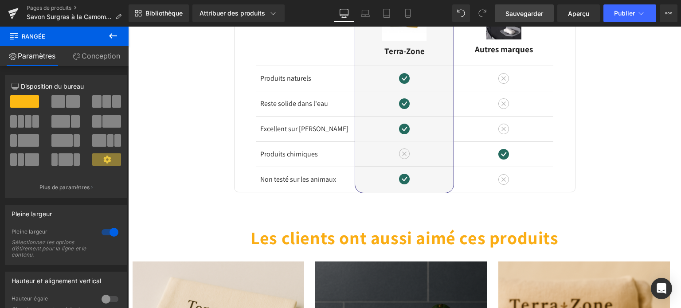
click at [520, 16] on font "Sauvegarder" at bounding box center [524, 14] width 38 height 8
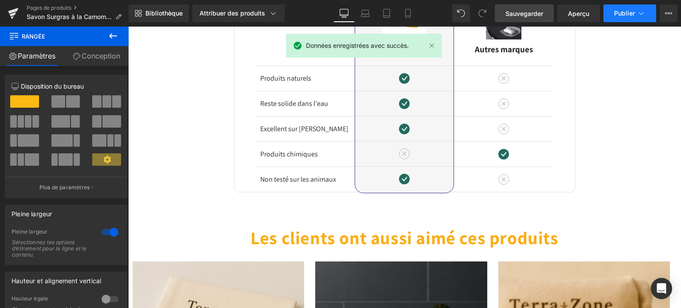
click at [622, 8] on button "Publier" at bounding box center [629, 13] width 53 height 18
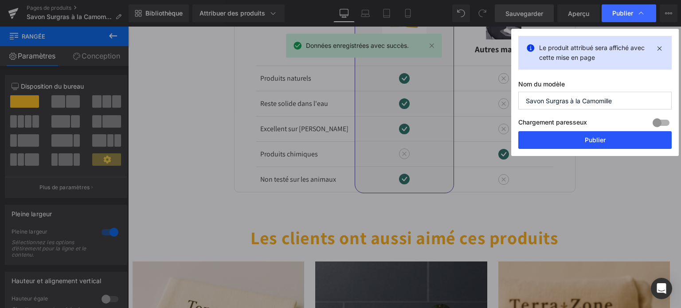
click at [608, 137] on button "Publier" at bounding box center [594, 140] width 153 height 18
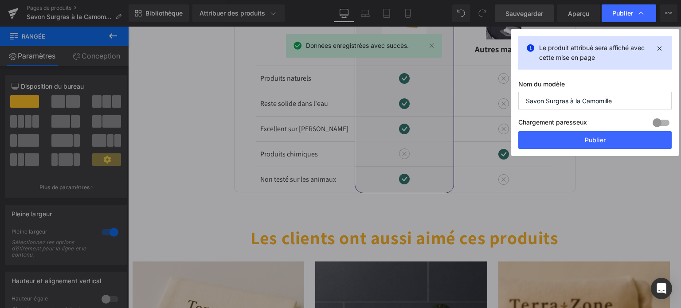
drag, startPoint x: 736, startPoint y: 163, endPoint x: 601, endPoint y: 82, distance: 157.7
click at [608, 137] on div "Image Différences Titre Rangée Produits naturels Bloc de texte Reste solide dan…" at bounding box center [404, 78] width 553 height 227
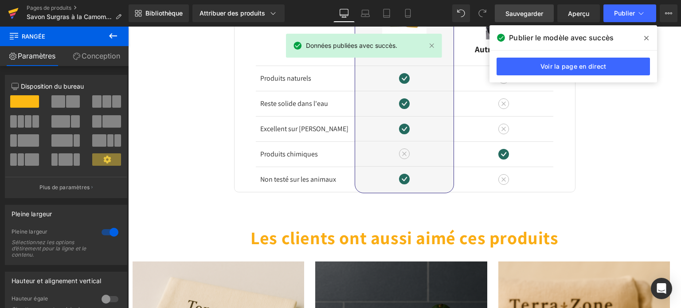
click at [16, 10] on icon at bounding box center [13, 11] width 10 height 6
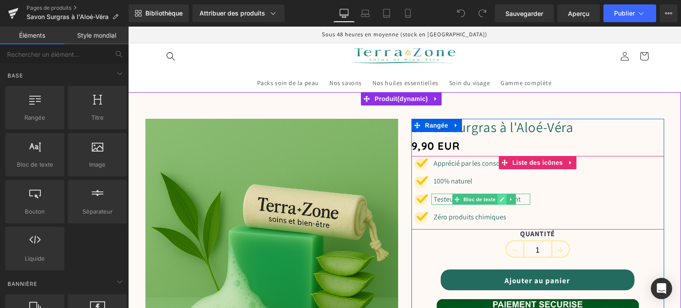
click at [500, 197] on icon at bounding box center [502, 199] width 5 height 5
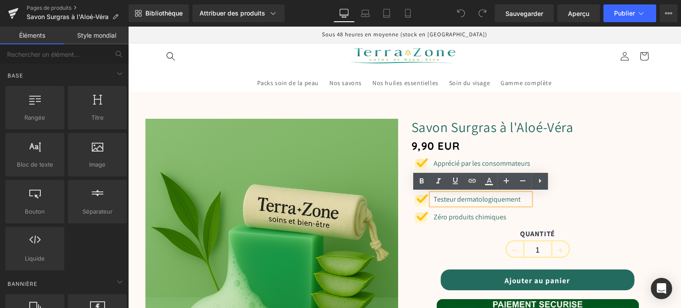
click at [453, 198] on font "Testeur dermatologiquement" at bounding box center [477, 199] width 87 height 9
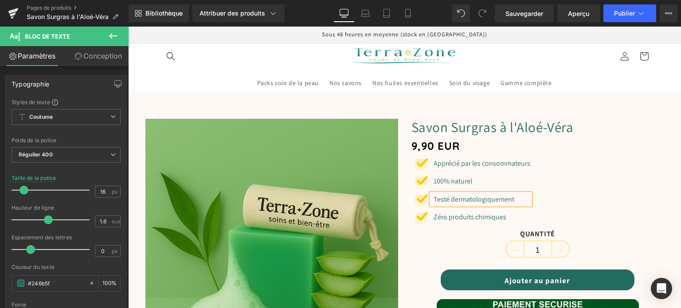
click at [411, 227] on ul "Image Apprécié par les consommateurs Bloc de texte Image 100% naturel Bloc de t…" at bounding box center [470, 194] width 119 height 72
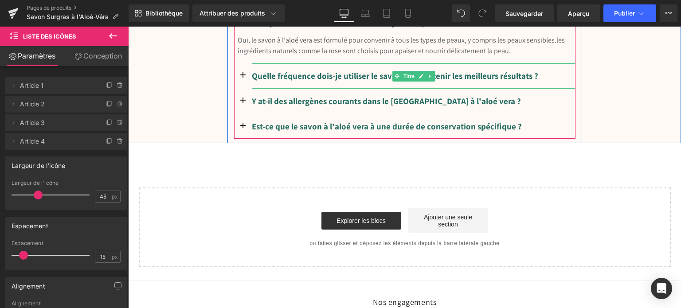
scroll to position [2039, 0]
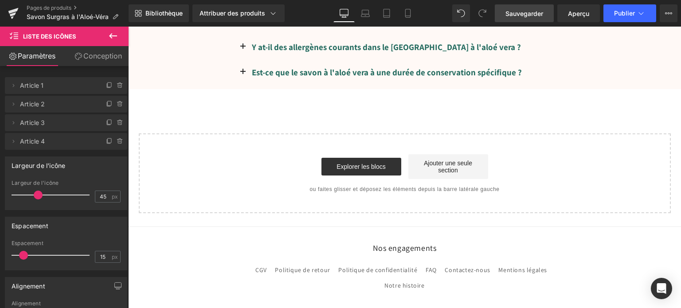
drag, startPoint x: 523, startPoint y: 12, endPoint x: 289, endPoint y: 278, distance: 354.6
click at [523, 12] on font "Sauvegarder" at bounding box center [524, 14] width 38 height 8
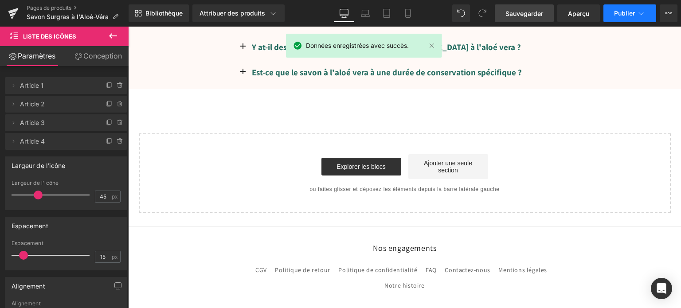
click at [632, 12] on font "Publier" at bounding box center [624, 13] width 21 height 8
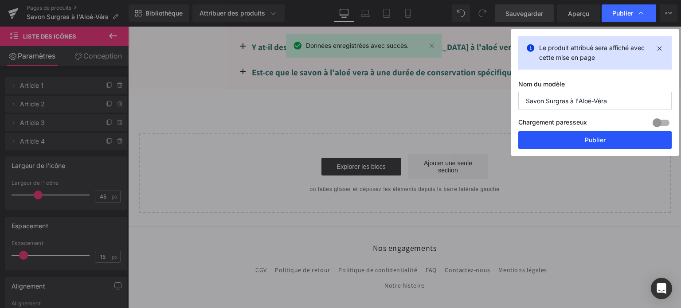
click at [588, 140] on font "Publier" at bounding box center [595, 140] width 21 height 8
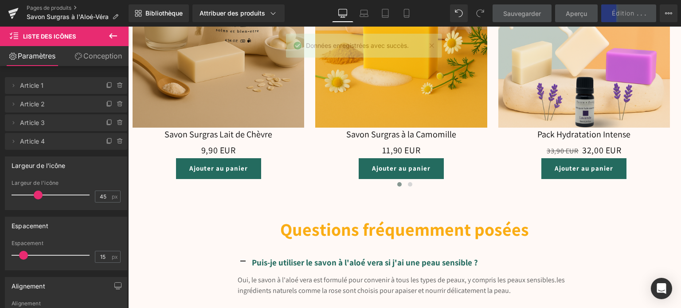
scroll to position [1640, 0]
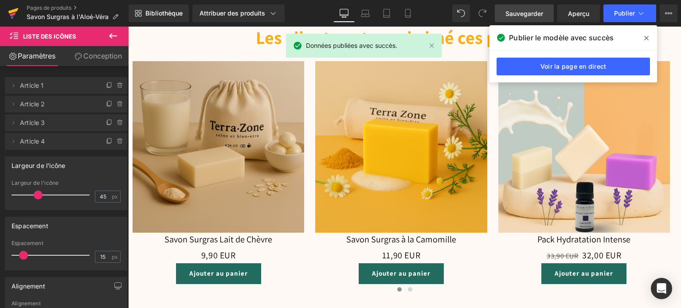
click at [13, 9] on icon at bounding box center [13, 13] width 11 height 22
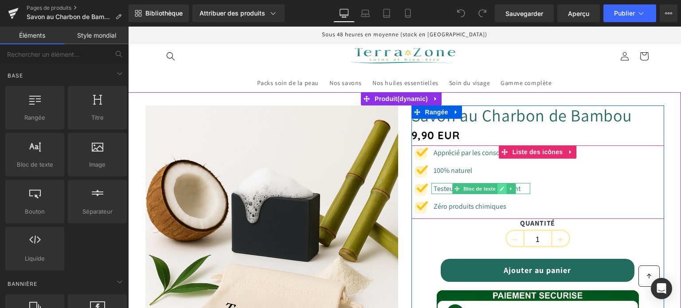
click at [500, 188] on icon at bounding box center [502, 189] width 4 height 4
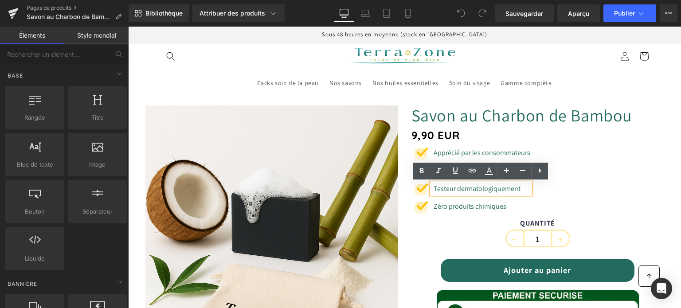
click at [453, 188] on font "Testeur dermatologiquement" at bounding box center [477, 188] width 87 height 9
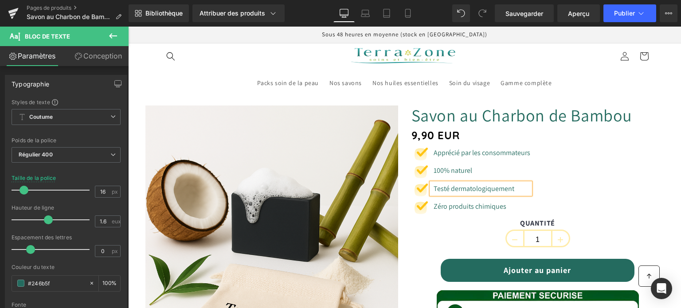
click at [425, 237] on div "QUANTITÉ 1" at bounding box center [537, 235] width 253 height 33
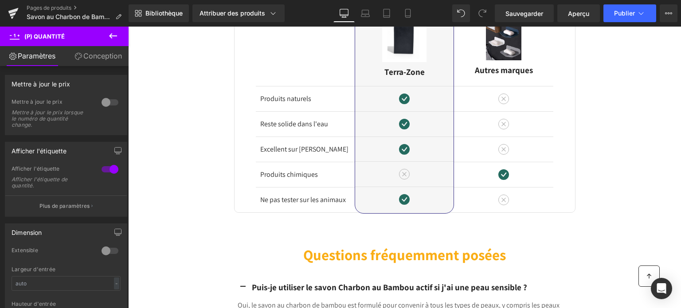
scroll to position [1729, 0]
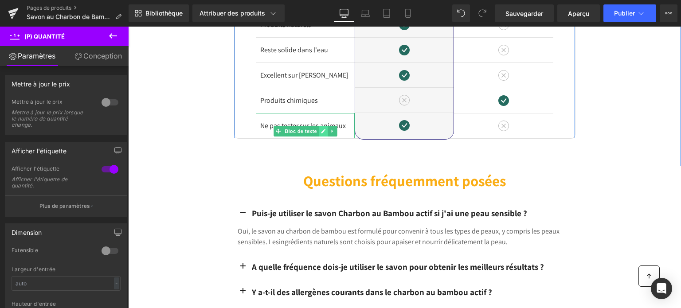
click at [321, 129] on icon at bounding box center [323, 131] width 5 height 5
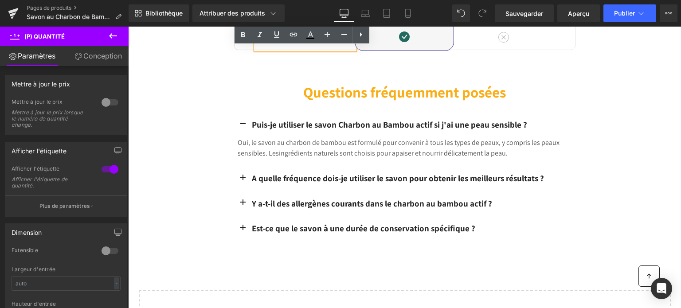
scroll to position [1640, 0]
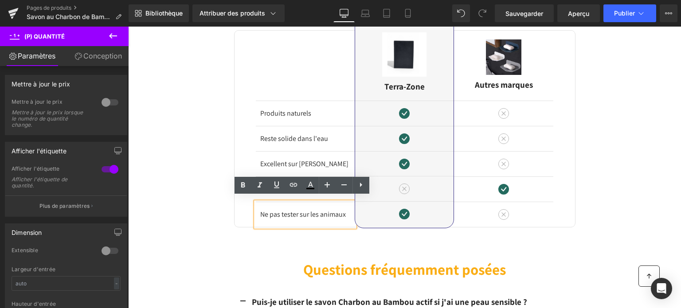
click at [297, 211] on font "Ne pas tester sur les animaux" at bounding box center [303, 214] width 86 height 9
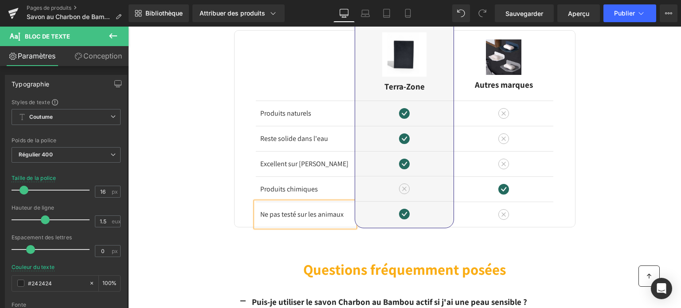
click at [278, 210] on font "Ne pas testé sur les animaux" at bounding box center [301, 214] width 83 height 9
click at [228, 229] on div "Image Différences Titre Rangée Produits naturels Bloc de texte Reste solide dan…" at bounding box center [404, 127] width 553 height 255
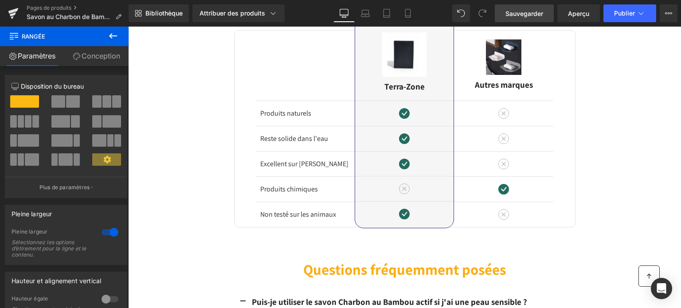
click at [521, 14] on font "Sauvegarder" at bounding box center [524, 14] width 38 height 8
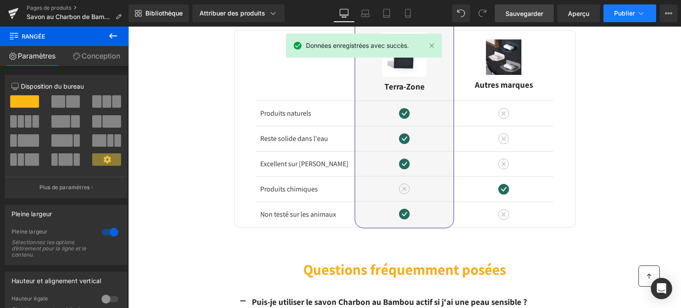
click at [616, 12] on font "Publier" at bounding box center [624, 13] width 21 height 8
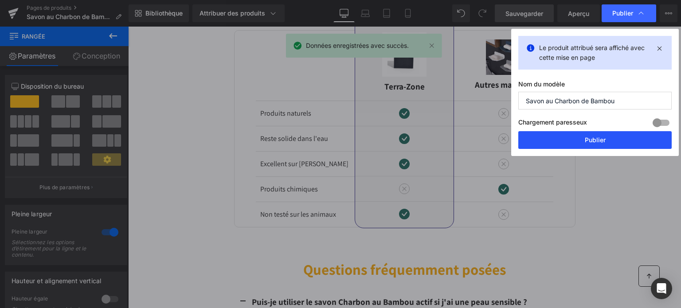
click at [575, 144] on button "Publier" at bounding box center [594, 140] width 153 height 18
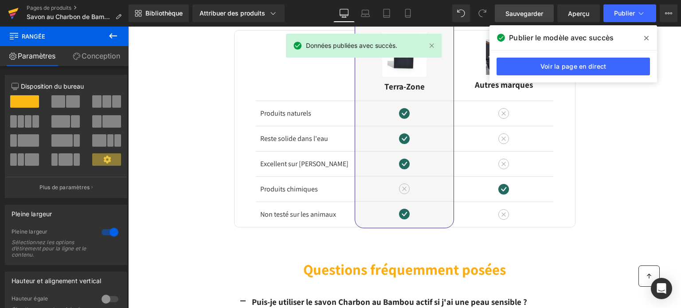
click at [16, 12] on icon at bounding box center [13, 14] width 6 height 4
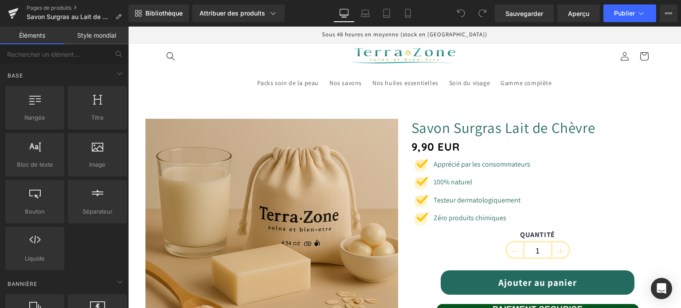
drag, startPoint x: 128, startPoint y: 27, endPoint x: 446, endPoint y: 200, distance: 361.9
click at [446, 200] on font "Testeur dermatologiquement" at bounding box center [477, 200] width 87 height 9
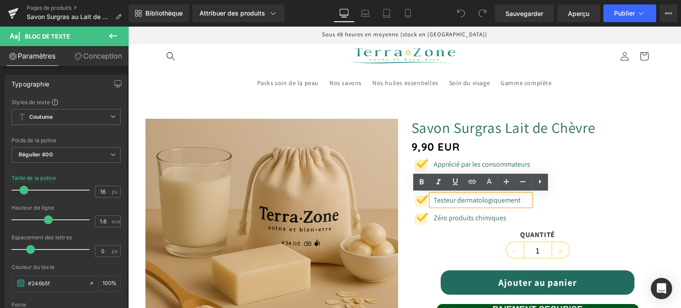
click at [452, 199] on font "Testeur dermatologiquement" at bounding box center [477, 200] width 87 height 9
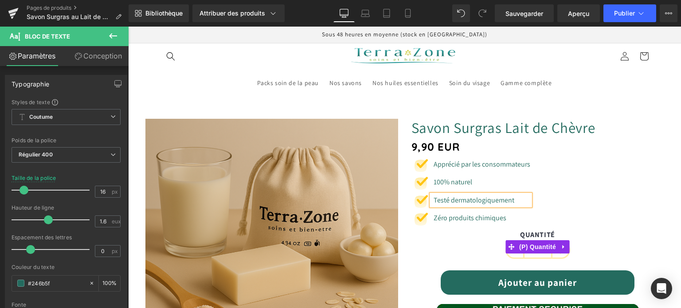
click at [416, 242] on div "QUANTITÉ 1" at bounding box center [537, 247] width 253 height 33
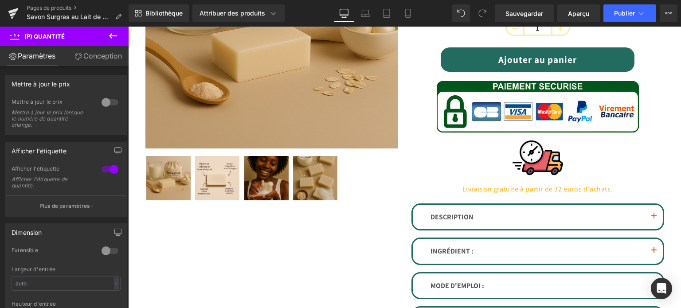
scroll to position [222, 0]
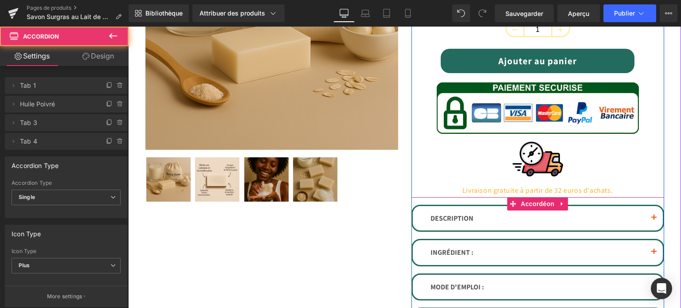
click at [647, 215] on button "button" at bounding box center [654, 218] width 18 height 25
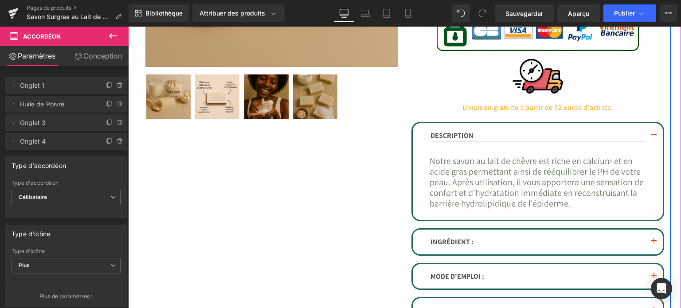
scroll to position [310, 0]
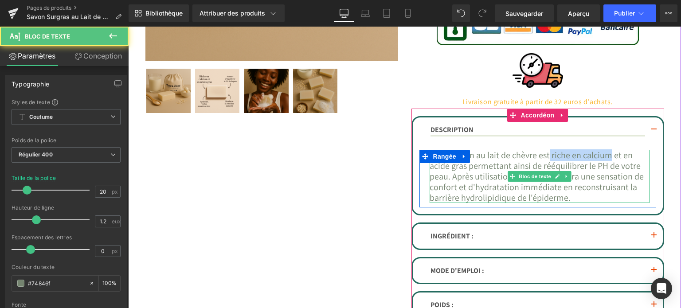
drag, startPoint x: 556, startPoint y: 154, endPoint x: 617, endPoint y: 154, distance: 60.7
click at [622, 155] on font "Notre savon au lait de chèvre est riche en calcium et en acide gras permettant …" at bounding box center [537, 176] width 214 height 54
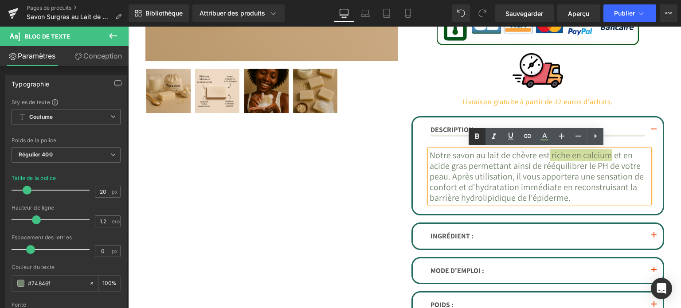
drag, startPoint x: 476, startPoint y: 138, endPoint x: 355, endPoint y: 133, distance: 121.6
click at [476, 138] on icon at bounding box center [477, 135] width 4 height 5
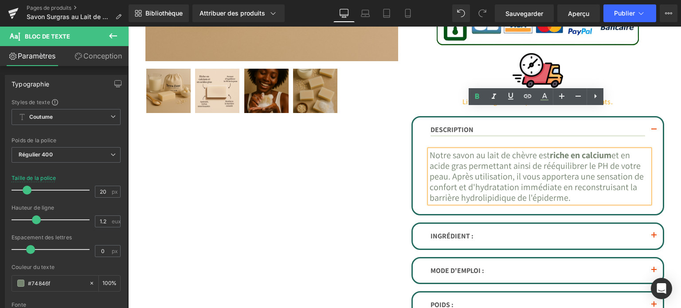
scroll to position [355, 0]
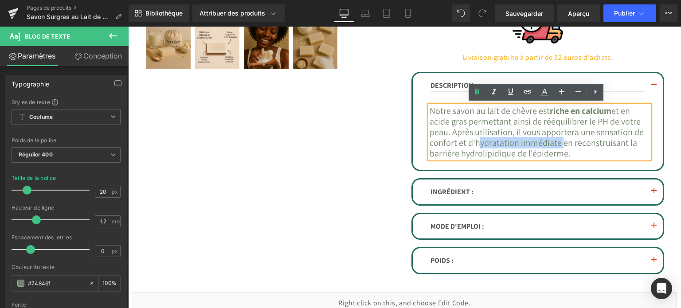
drag, startPoint x: 524, startPoint y: 140, endPoint x: 606, endPoint y: 139, distance: 82.0
click at [611, 138] on font "Notre savon au lait de chèvre est riche en calcium et en acide gras permettant …" at bounding box center [537, 132] width 214 height 54
click at [474, 94] on icon at bounding box center [477, 92] width 11 height 11
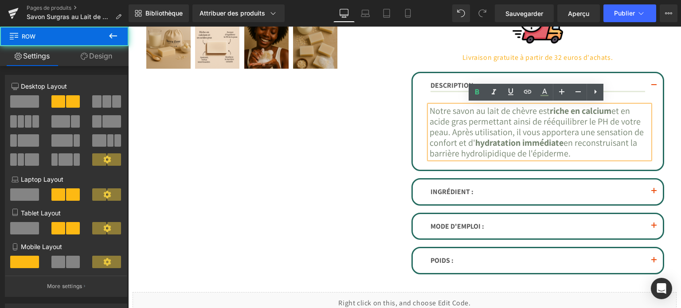
click at [355, 175] on div "Soldes (P) Image" at bounding box center [405, 21] width 532 height 541
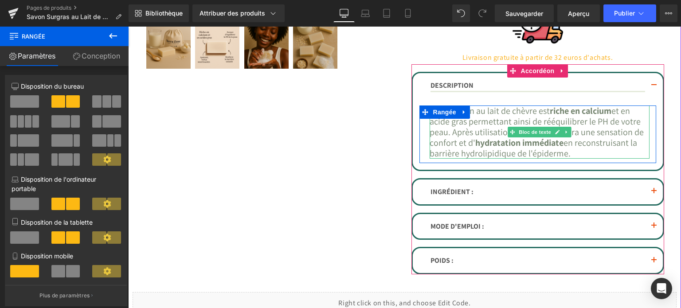
click at [476, 122] on font "Notre savon au lait de chèvre est riche en calcium et en acide gras permettant …" at bounding box center [537, 132] width 214 height 54
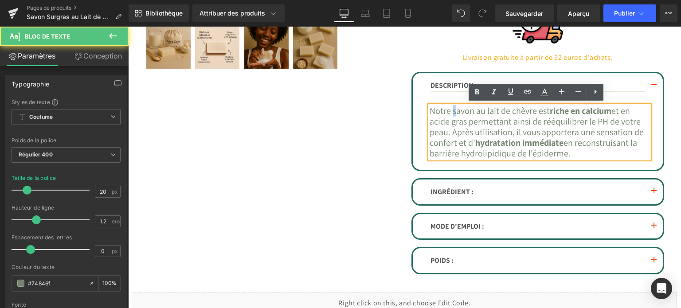
drag, startPoint x: 449, startPoint y: 110, endPoint x: 456, endPoint y: 109, distance: 7.1
click at [456, 109] on font "Notre savon au lait de chèvre est riche en calcium et en acide gras permettant …" at bounding box center [537, 132] width 214 height 54
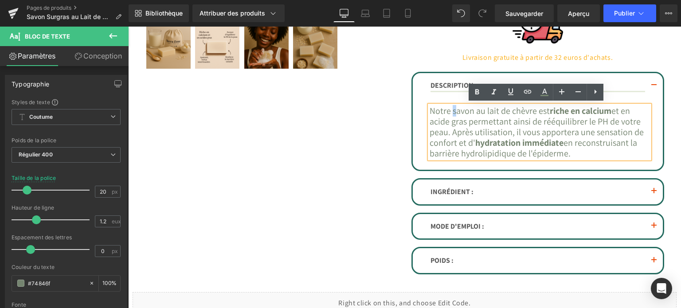
click at [388, 143] on div "Soldes (P) Image" at bounding box center [405, 21] width 532 height 541
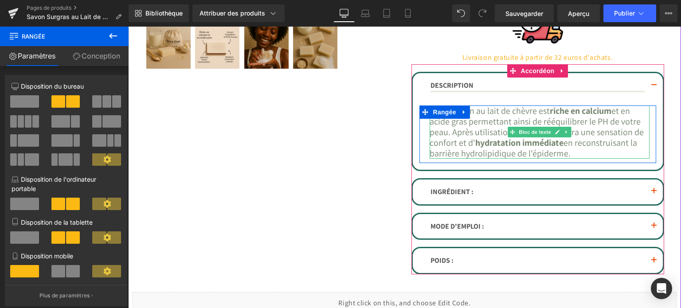
click at [479, 109] on font "Notre savon au lait de chèvre est riche en calcium et en acide gras permettant …" at bounding box center [537, 132] width 214 height 54
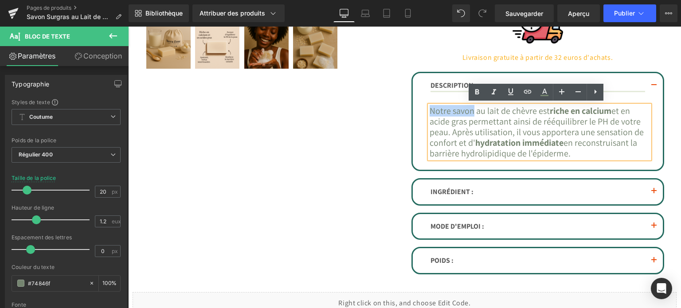
drag, startPoint x: 474, startPoint y: 107, endPoint x: 427, endPoint y: 111, distance: 46.7
click at [430, 111] on font "Notre savon au lait de chèvre est riche en calcium et en acide gras permettant …" at bounding box center [537, 132] width 214 height 54
click at [475, 90] on icon at bounding box center [477, 92] width 11 height 11
click at [345, 150] on div "Soldes (P) Image" at bounding box center [405, 21] width 532 height 541
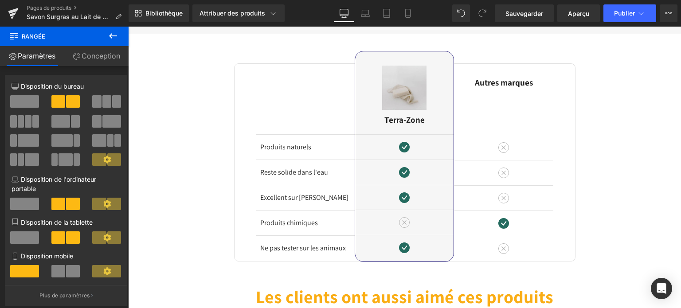
scroll to position [1773, 0]
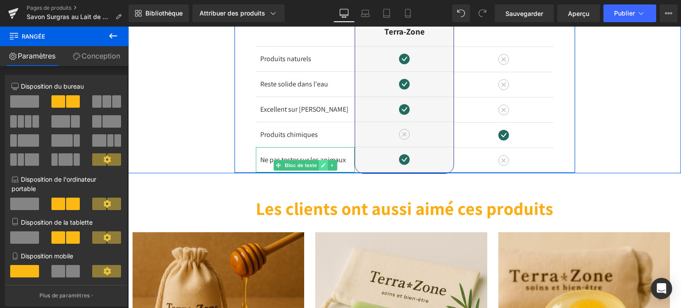
click at [319, 160] on link at bounding box center [323, 165] width 9 height 11
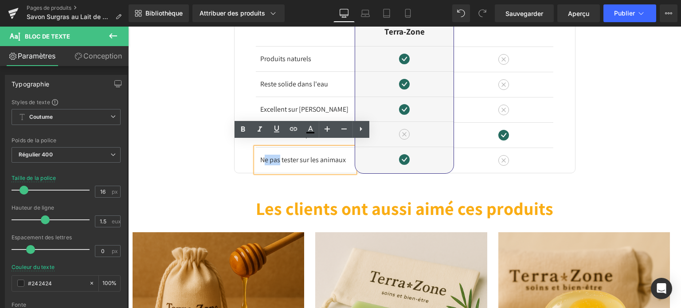
drag, startPoint x: 278, startPoint y: 152, endPoint x: 261, endPoint y: 154, distance: 16.9
click at [261, 155] on font "Ne pas tester sur les animaux" at bounding box center [303, 159] width 86 height 9
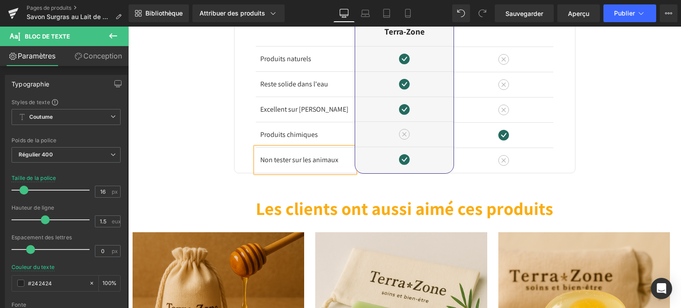
click at [288, 156] on font "Non tester sur les animaux" at bounding box center [299, 159] width 78 height 9
click at [193, 145] on div "Image Différences Titre Rangée Produits naturels Bloc de texte Reste solide dan…" at bounding box center [404, 59] width 553 height 228
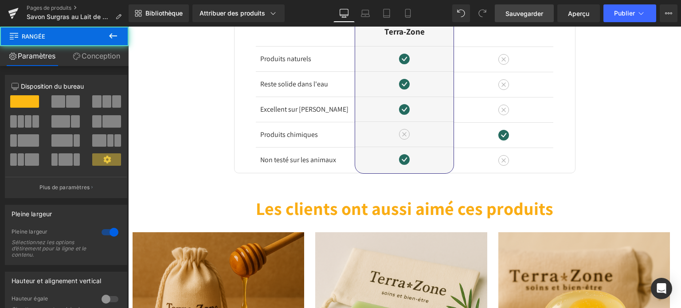
click at [512, 10] on font "Sauvegarder" at bounding box center [524, 14] width 38 height 8
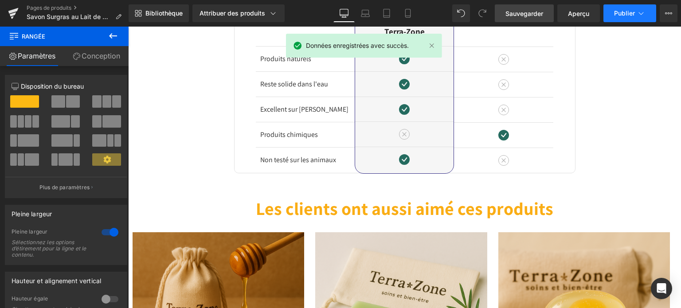
click at [630, 11] on font "Publier" at bounding box center [624, 13] width 21 height 8
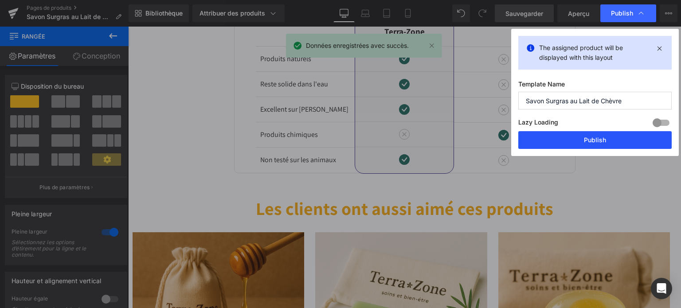
click at [610, 138] on button "Publish" at bounding box center [594, 140] width 153 height 18
